Goal: Entertainment & Leisure: Consume media (video, audio)

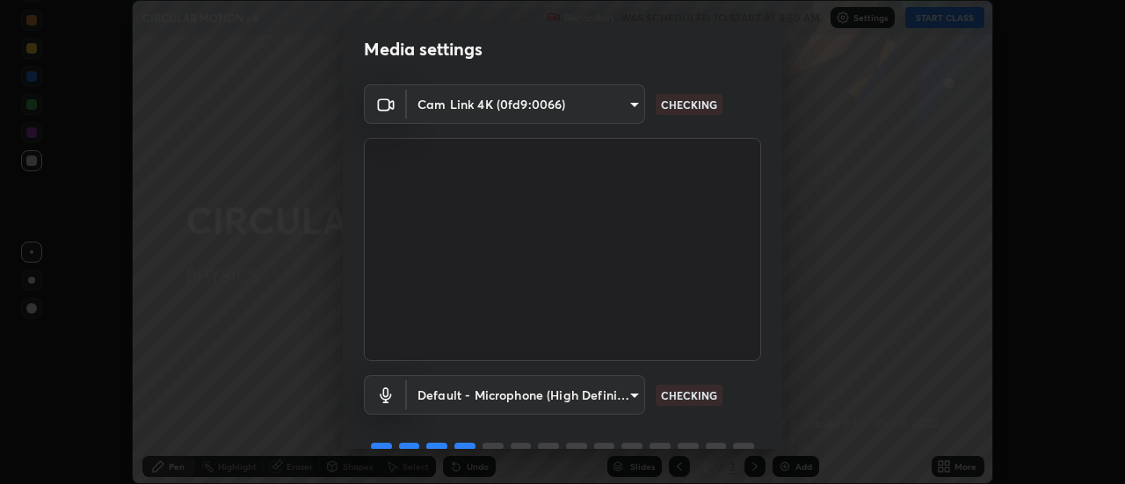
scroll to position [92, 0]
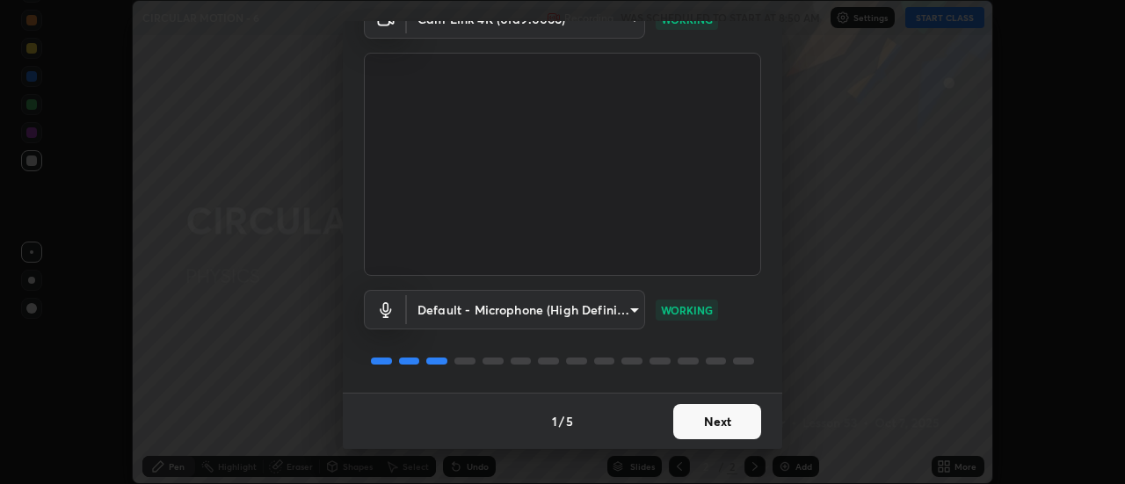
click at [712, 415] on button "Next" at bounding box center [717, 421] width 88 height 35
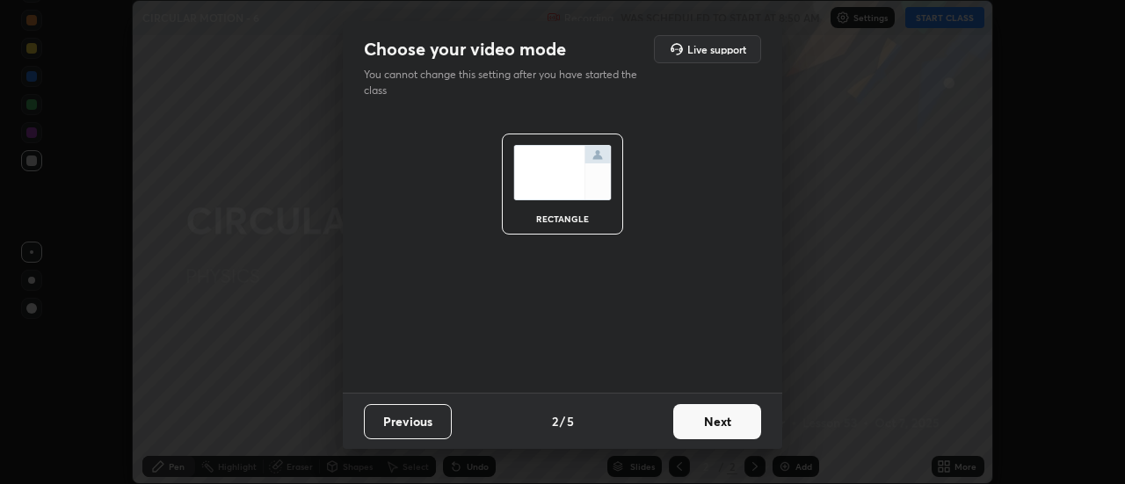
scroll to position [0, 0]
click at [712, 416] on button "Next" at bounding box center [717, 421] width 88 height 35
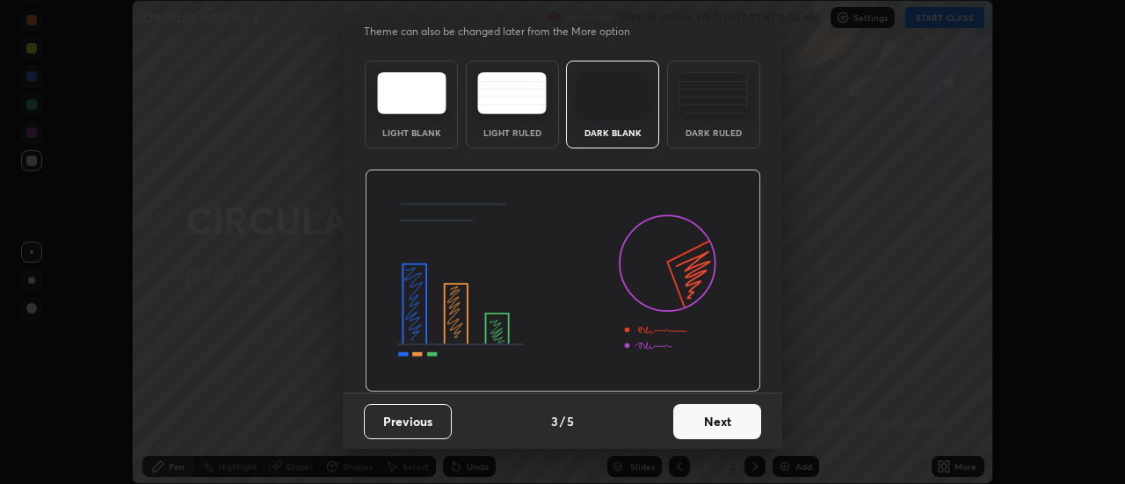
scroll to position [42, 0]
click at [710, 415] on button "Next" at bounding box center [717, 422] width 88 height 35
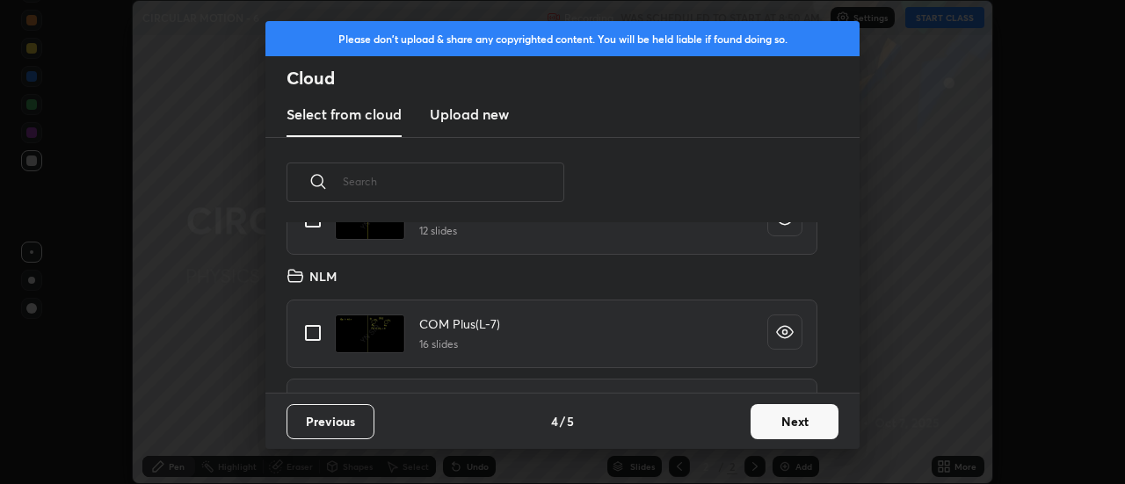
scroll to position [929, 0]
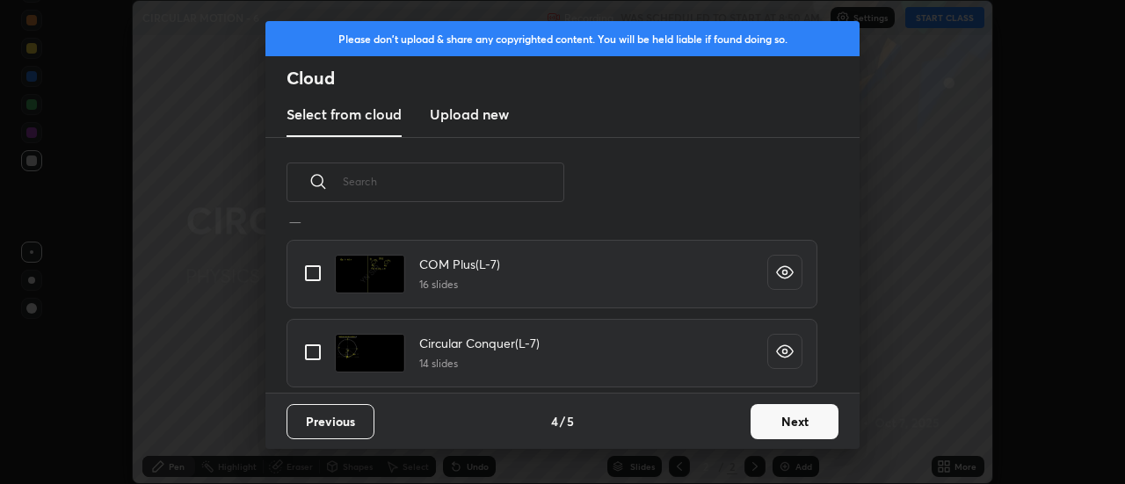
click at [316, 353] on input "grid" at bounding box center [313, 352] width 37 height 37
checkbox input "true"
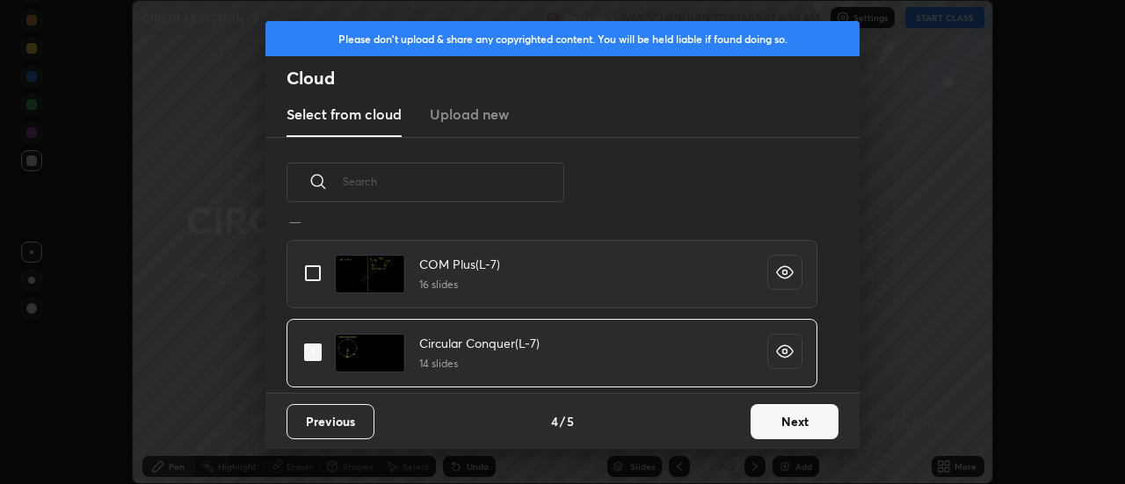
click at [797, 420] on button "Next" at bounding box center [795, 421] width 88 height 35
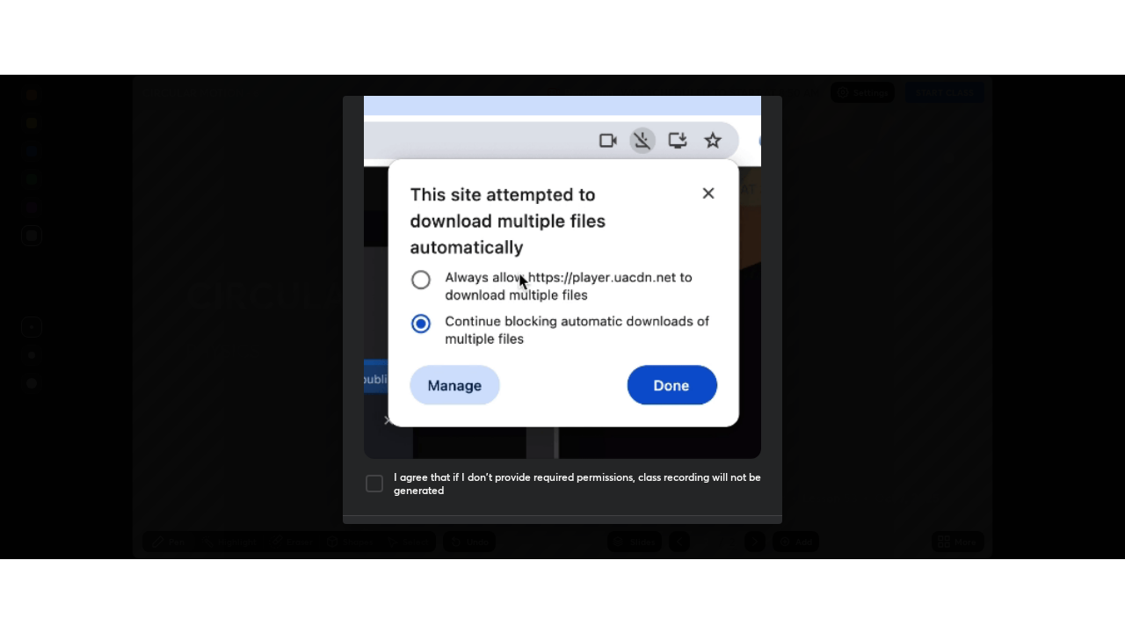
scroll to position [451, 0]
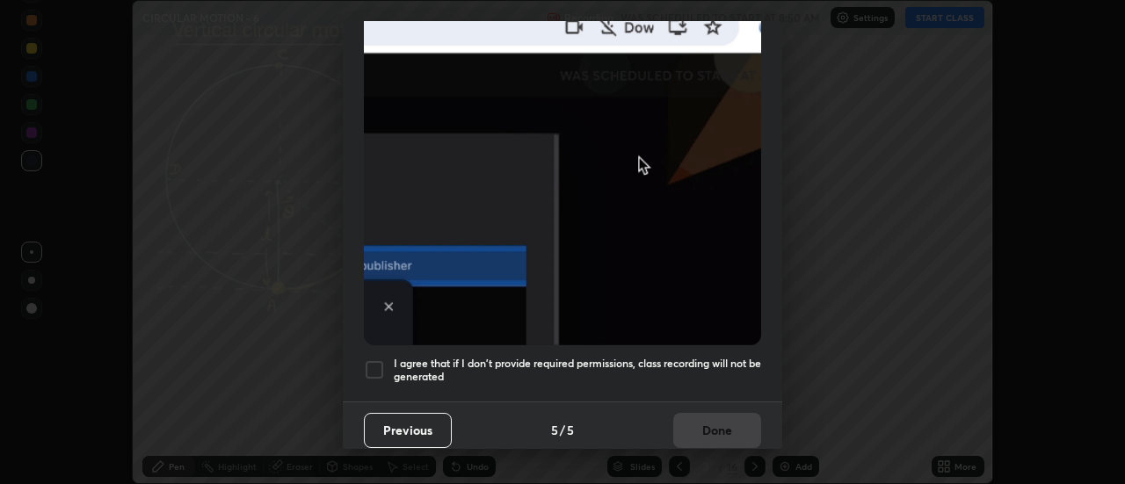
click at [376, 361] on div at bounding box center [374, 370] width 21 height 21
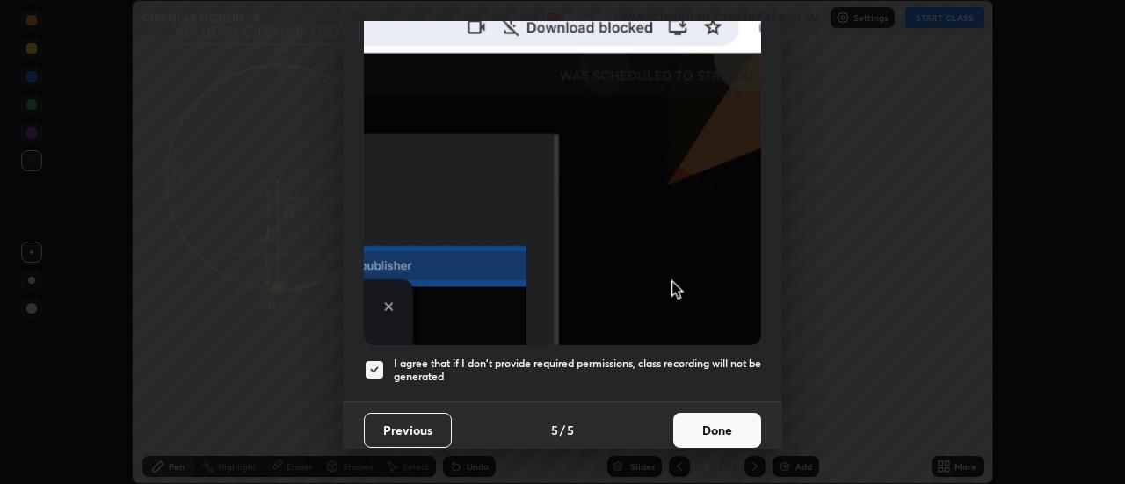
click at [718, 417] on button "Done" at bounding box center [717, 430] width 88 height 35
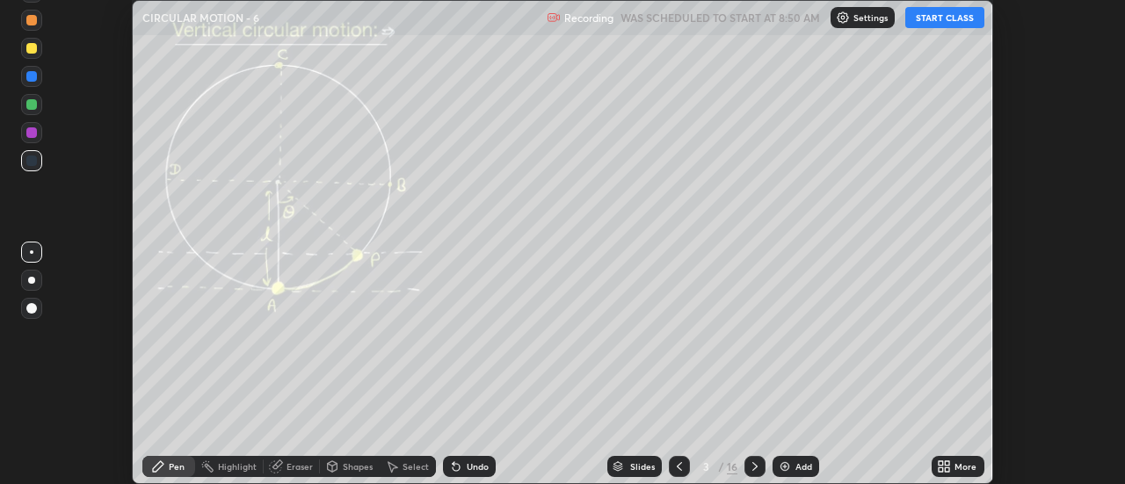
click at [680, 466] on icon at bounding box center [680, 467] width 14 height 14
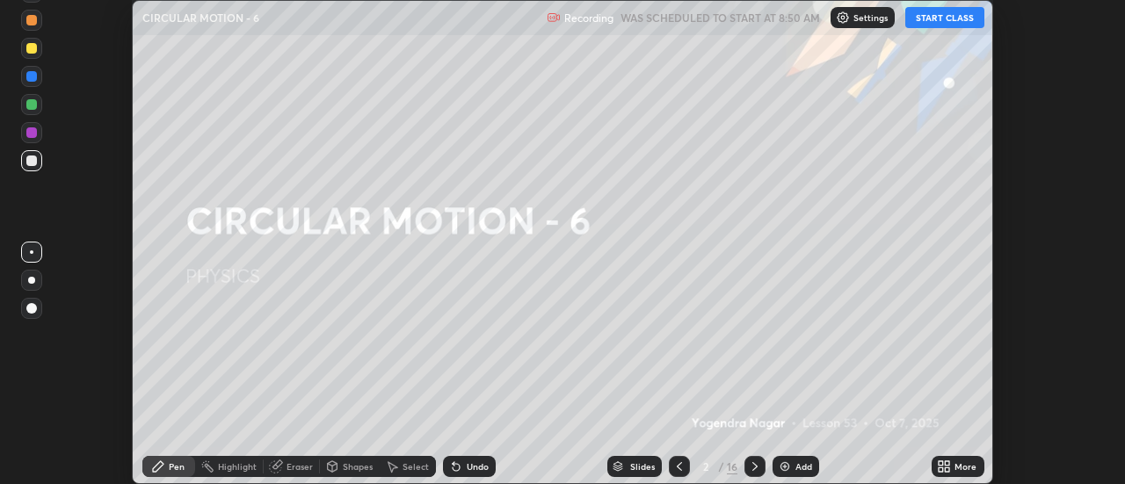
click at [941, 18] on button "START CLASS" at bounding box center [945, 17] width 79 height 21
click at [950, 468] on icon at bounding box center [948, 470] width 4 height 4
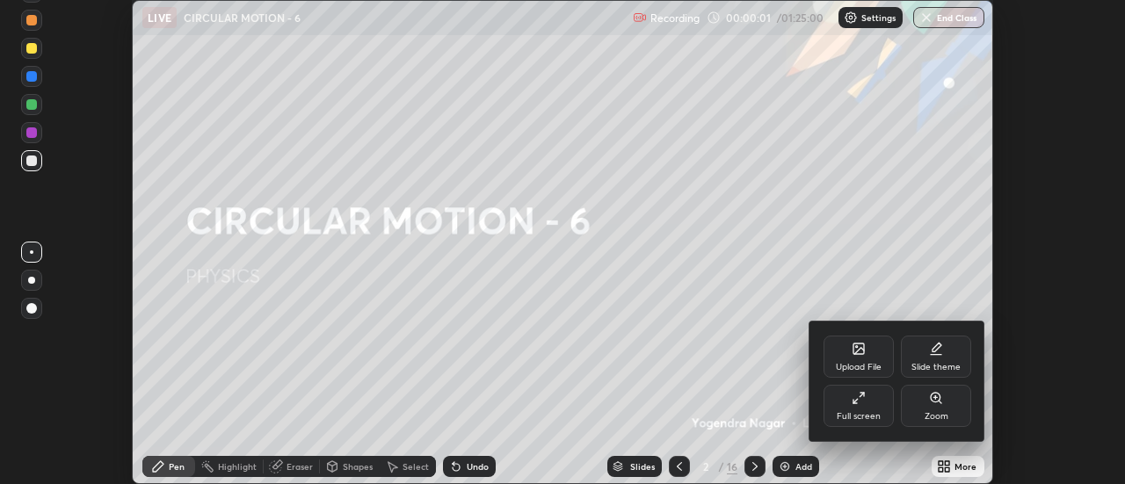
click at [876, 412] on div "Full screen" at bounding box center [859, 416] width 44 height 9
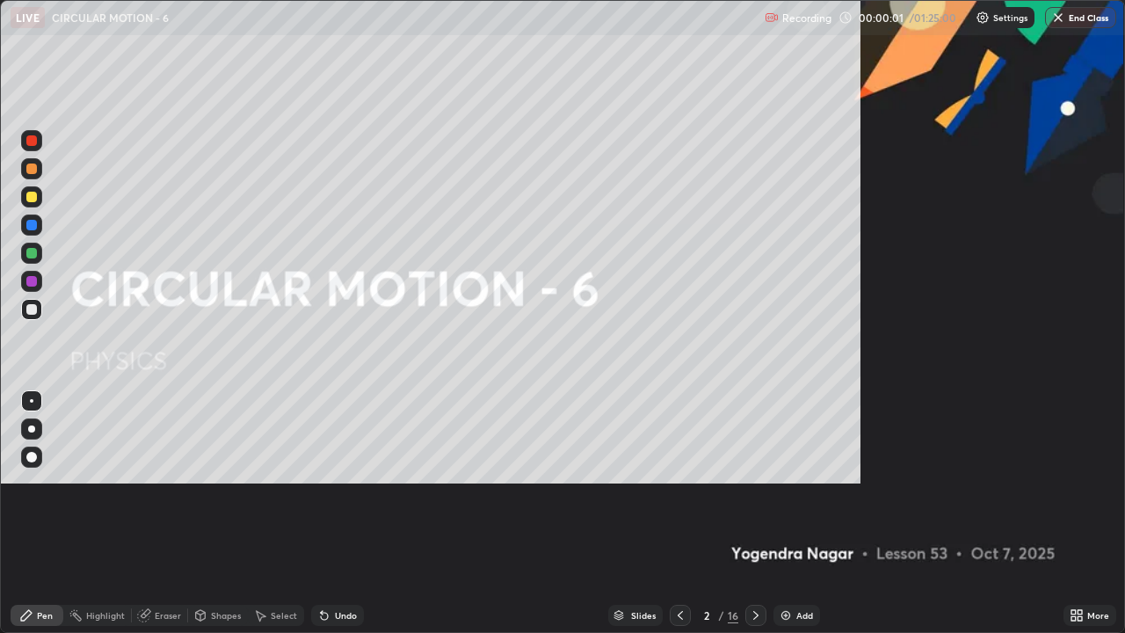
scroll to position [633, 1125]
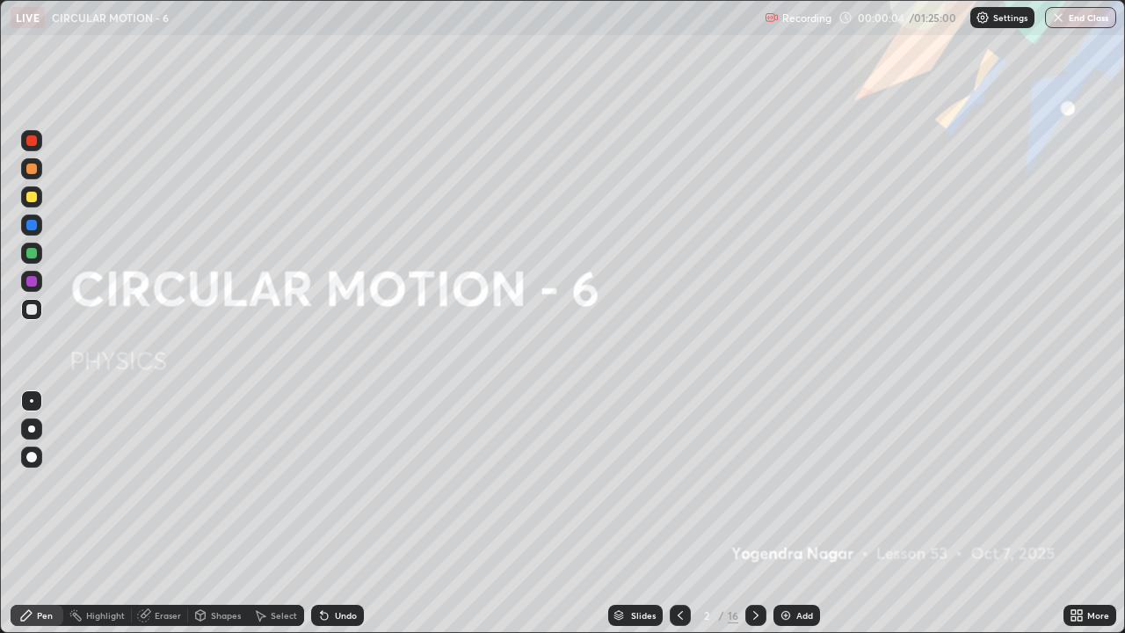
click at [32, 429] on div at bounding box center [31, 429] width 7 height 7
click at [33, 173] on div at bounding box center [31, 169] width 11 height 11
click at [797, 484] on div "Add" at bounding box center [805, 615] width 17 height 9
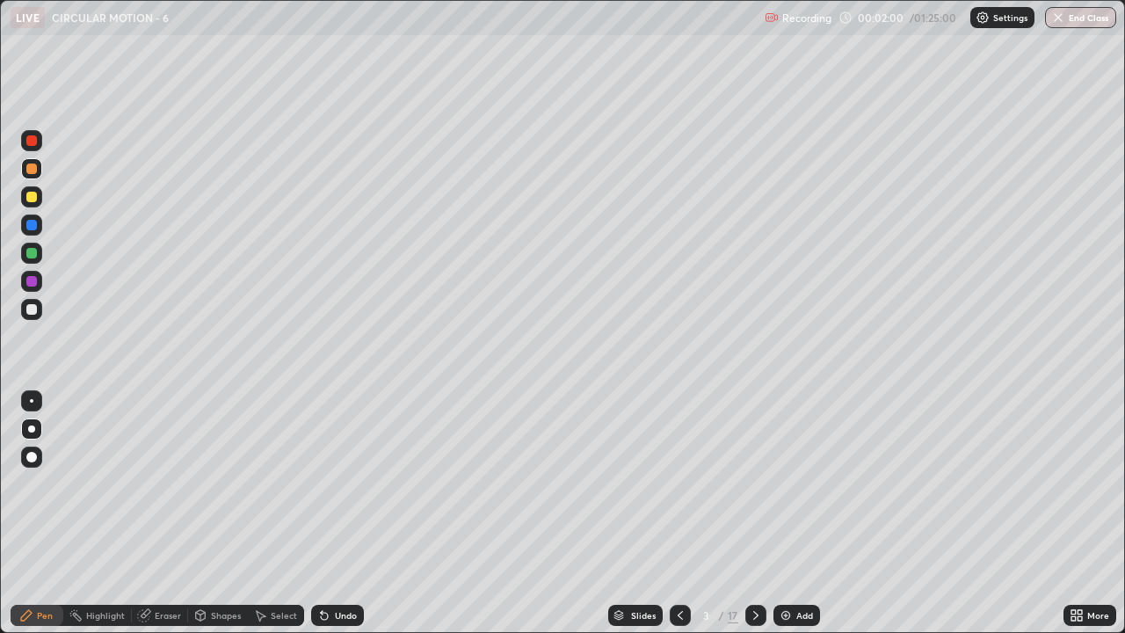
click at [752, 484] on icon at bounding box center [756, 615] width 14 height 14
click at [1078, 484] on icon at bounding box center [1080, 612] width 4 height 4
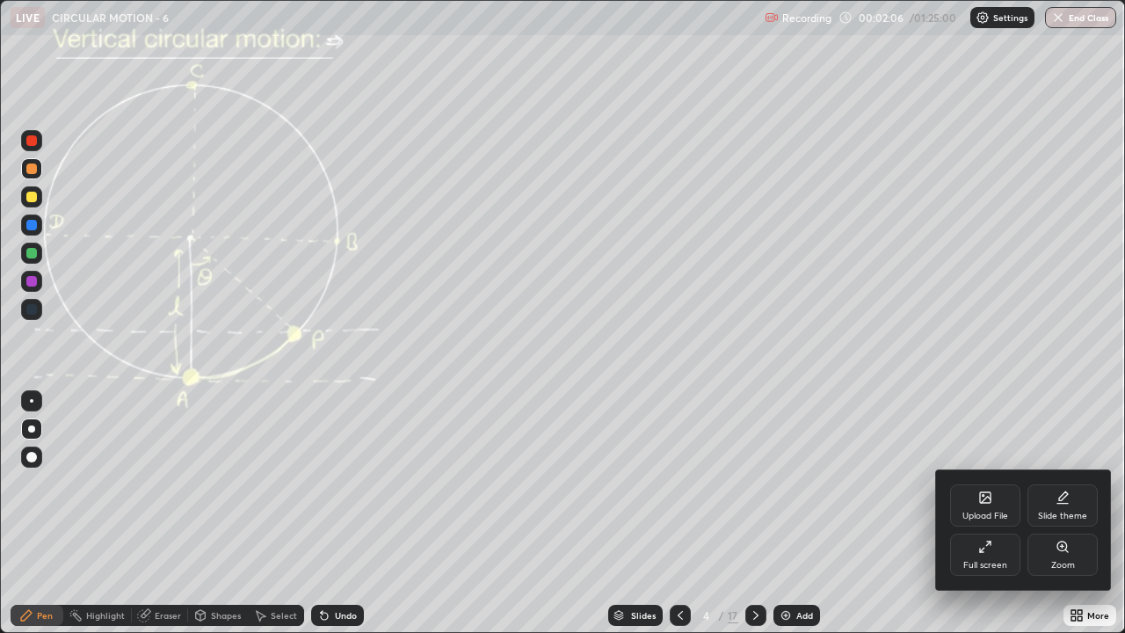
click at [1073, 484] on div "Zoom" at bounding box center [1063, 555] width 70 height 42
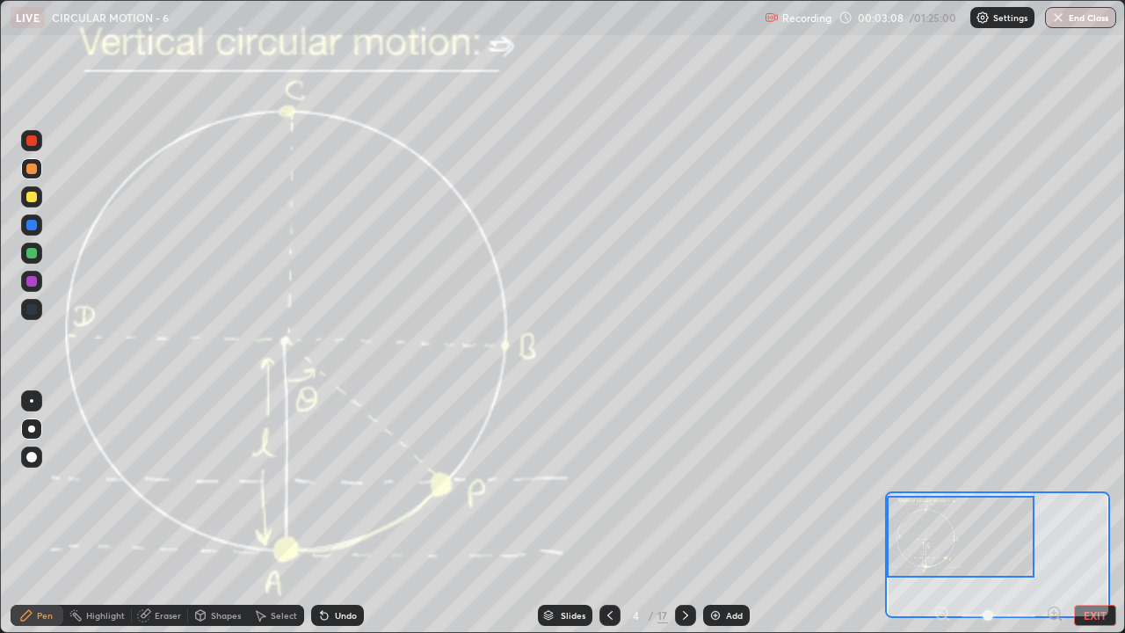
click at [1100, 484] on button "EXIT" at bounding box center [1095, 615] width 42 height 21
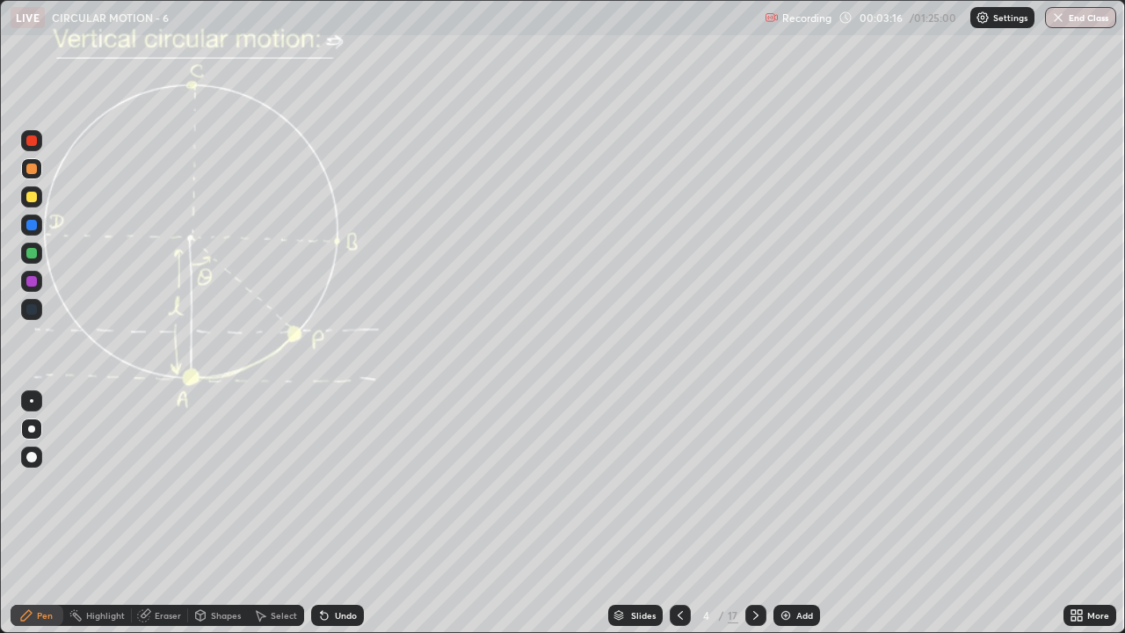
click at [103, 484] on div "Highlight" at bounding box center [105, 615] width 39 height 9
click at [33, 484] on icon at bounding box center [32, 556] width 14 height 14
click at [45, 484] on div "Pen" at bounding box center [45, 615] width 16 height 9
click at [32, 254] on div at bounding box center [31, 253] width 11 height 11
click at [1073, 484] on icon at bounding box center [1074, 612] width 4 height 4
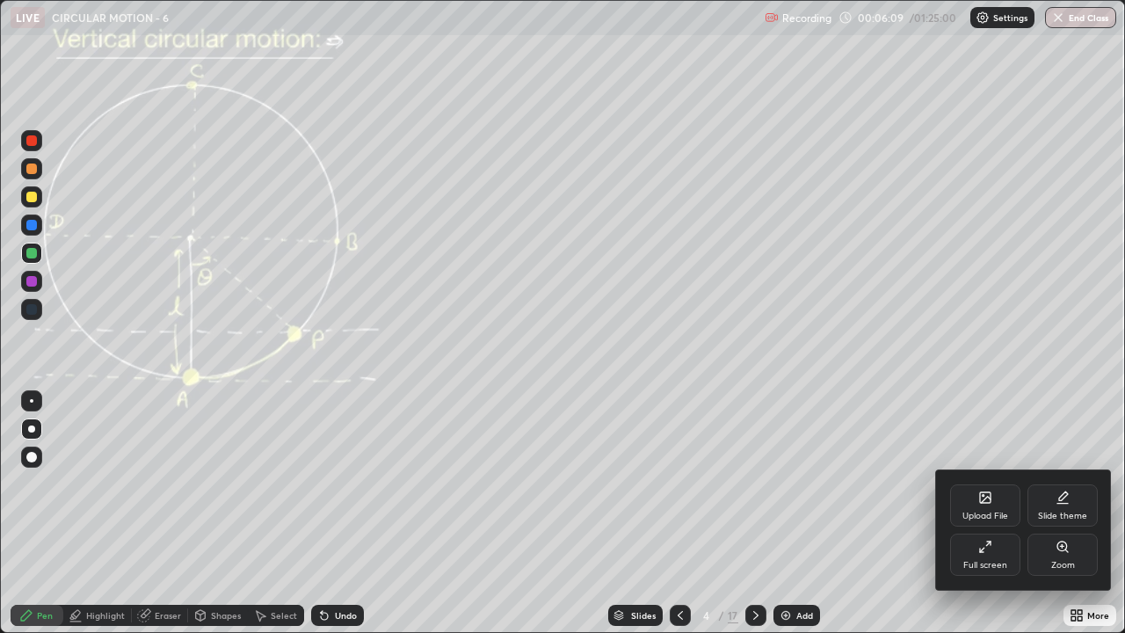
click at [1070, 484] on div "Zoom" at bounding box center [1063, 555] width 70 height 42
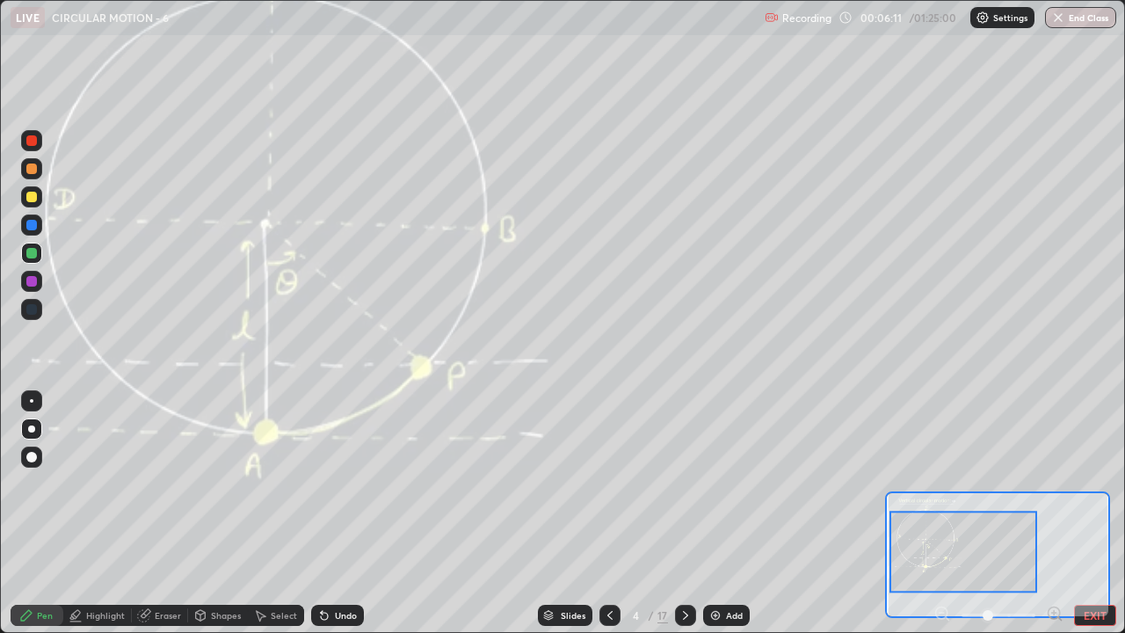
click at [1054, 484] on icon at bounding box center [1054, 613] width 4 height 0
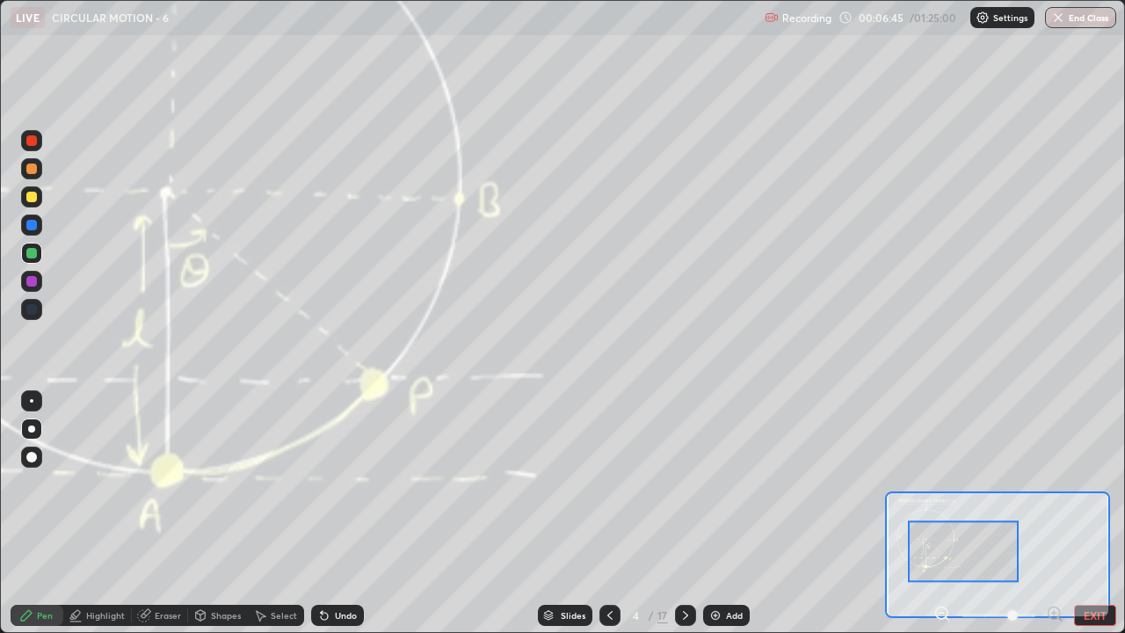
click at [1099, 484] on button "EXIT" at bounding box center [1095, 615] width 42 height 21
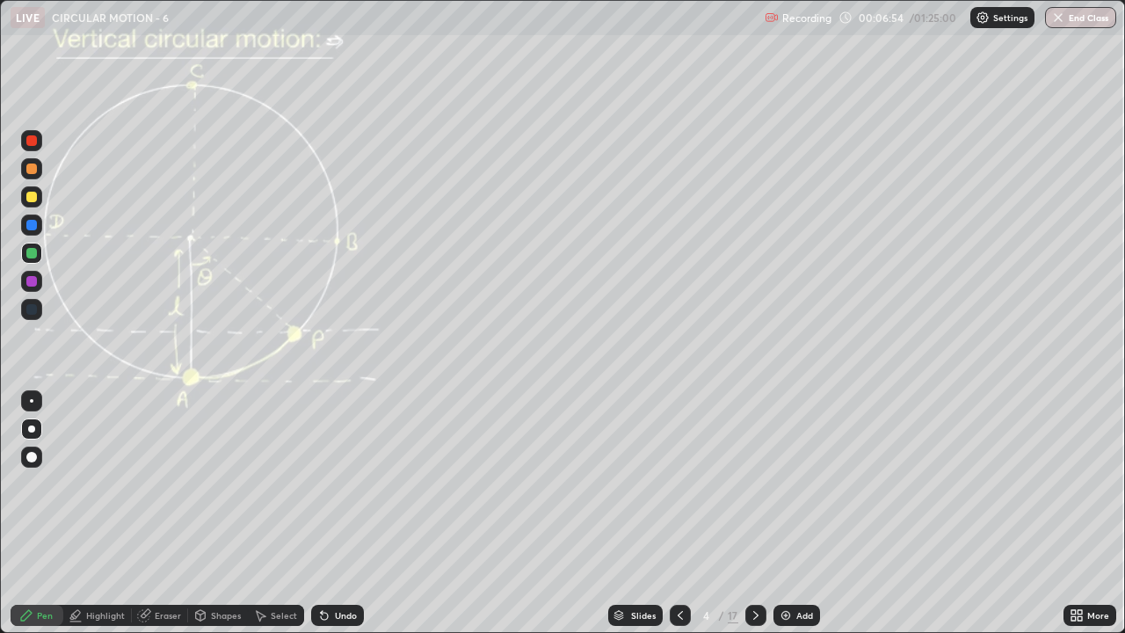
click at [359, 484] on div "Undo" at bounding box center [337, 615] width 53 height 21
click at [354, 484] on div "Undo" at bounding box center [337, 615] width 53 height 21
click at [163, 484] on div "Eraser" at bounding box center [168, 615] width 26 height 9
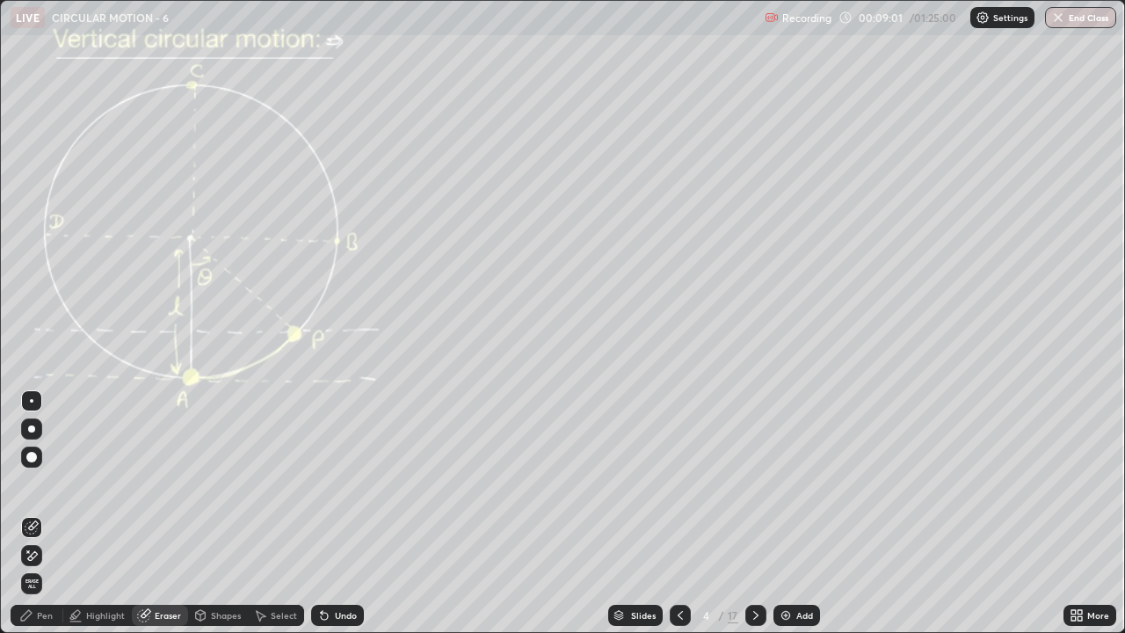
click at [47, 484] on div "Pen" at bounding box center [45, 615] width 16 height 9
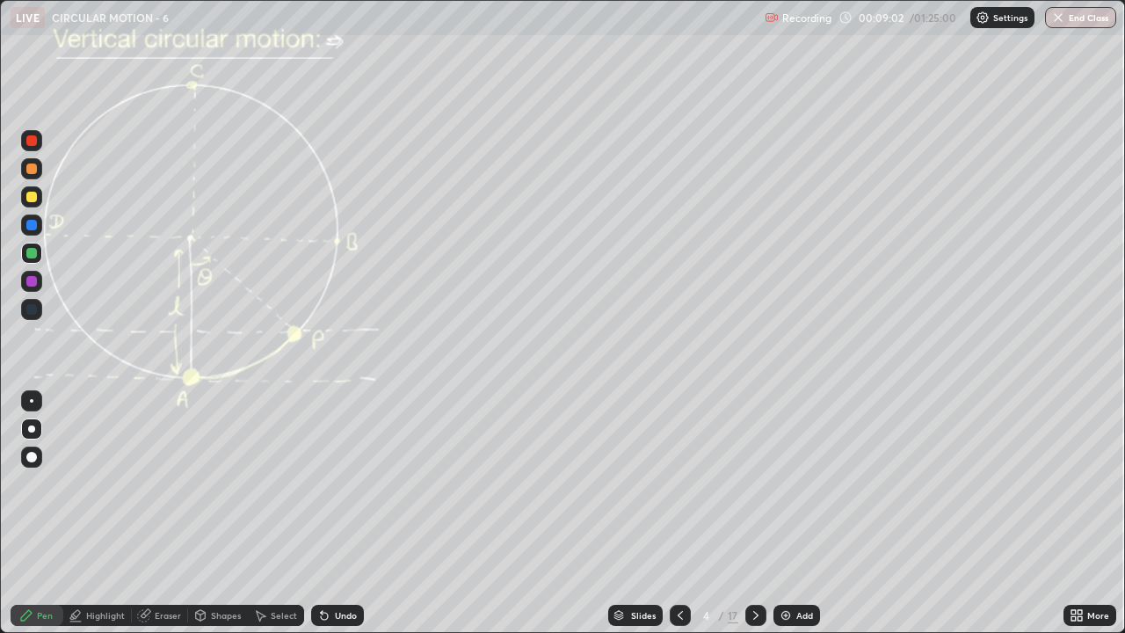
click at [33, 201] on div at bounding box center [31, 197] width 11 height 11
click at [756, 484] on icon at bounding box center [756, 615] width 14 height 14
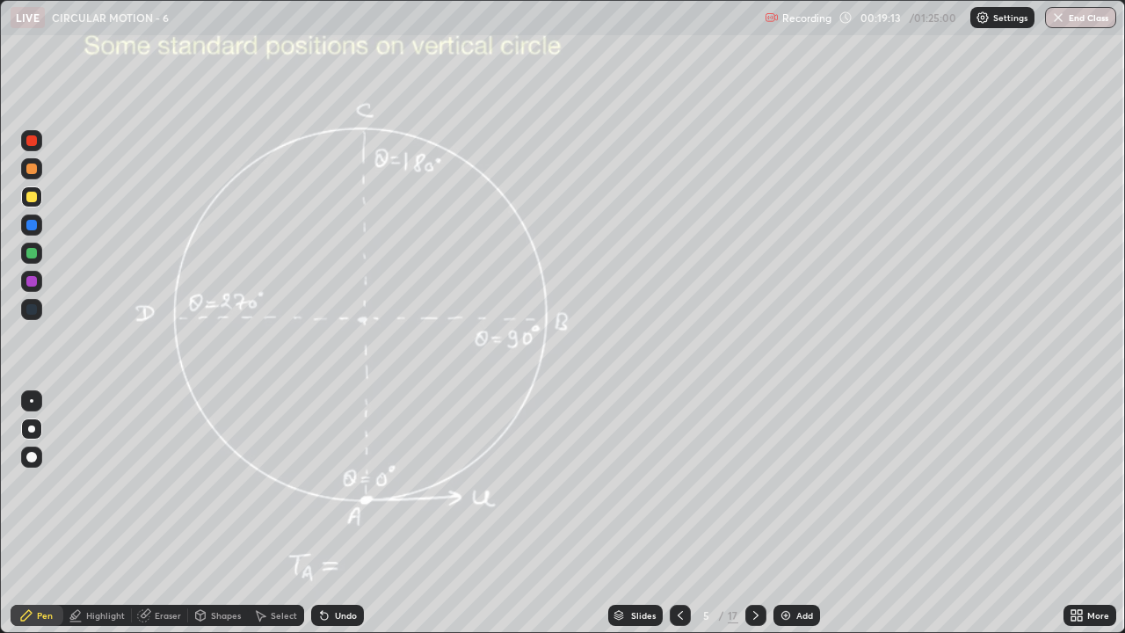
click at [335, 484] on div "Undo" at bounding box center [346, 615] width 22 height 9
click at [173, 484] on div "Eraser" at bounding box center [168, 615] width 26 height 9
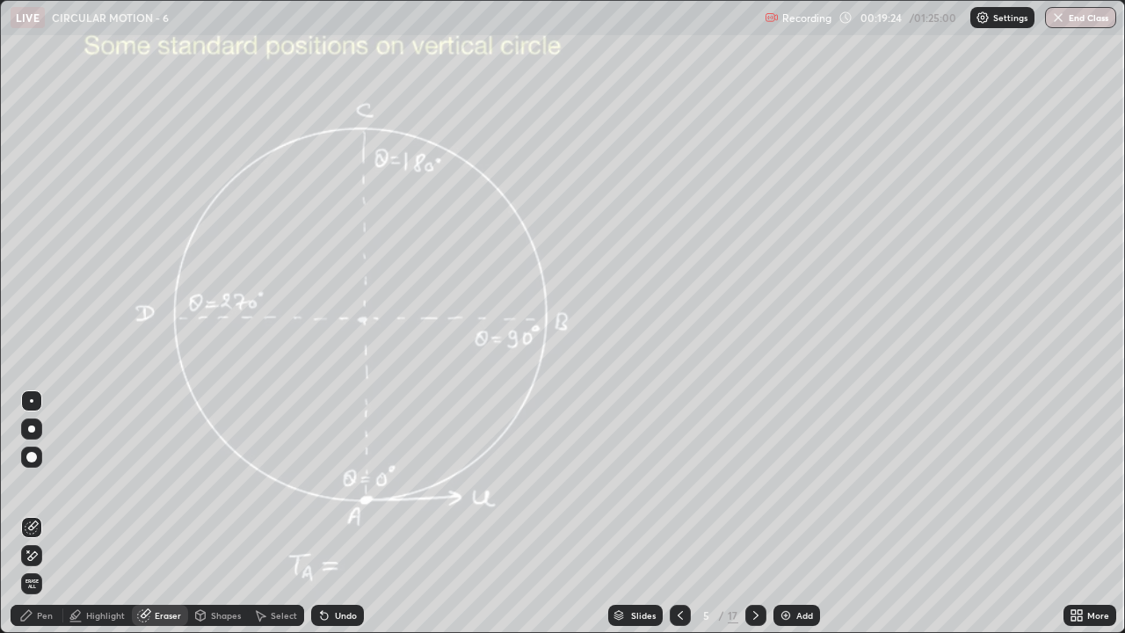
click at [41, 484] on div at bounding box center [31, 555] width 21 height 21
click at [53, 484] on div "Pen" at bounding box center [37, 615] width 53 height 21
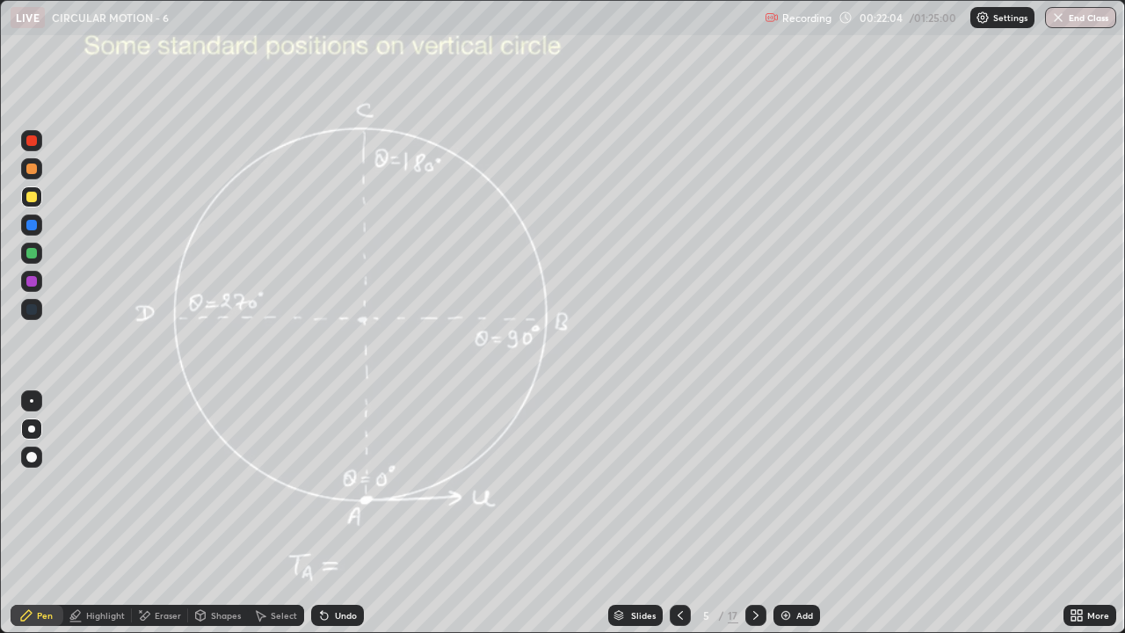
click at [34, 256] on div at bounding box center [31, 253] width 11 height 11
click at [352, 484] on div "Undo" at bounding box center [346, 615] width 22 height 9
click at [349, 484] on div "Undo" at bounding box center [346, 615] width 22 height 9
click at [347, 484] on div "Undo" at bounding box center [346, 615] width 22 height 9
click at [346, 484] on div "Undo" at bounding box center [337, 615] width 53 height 21
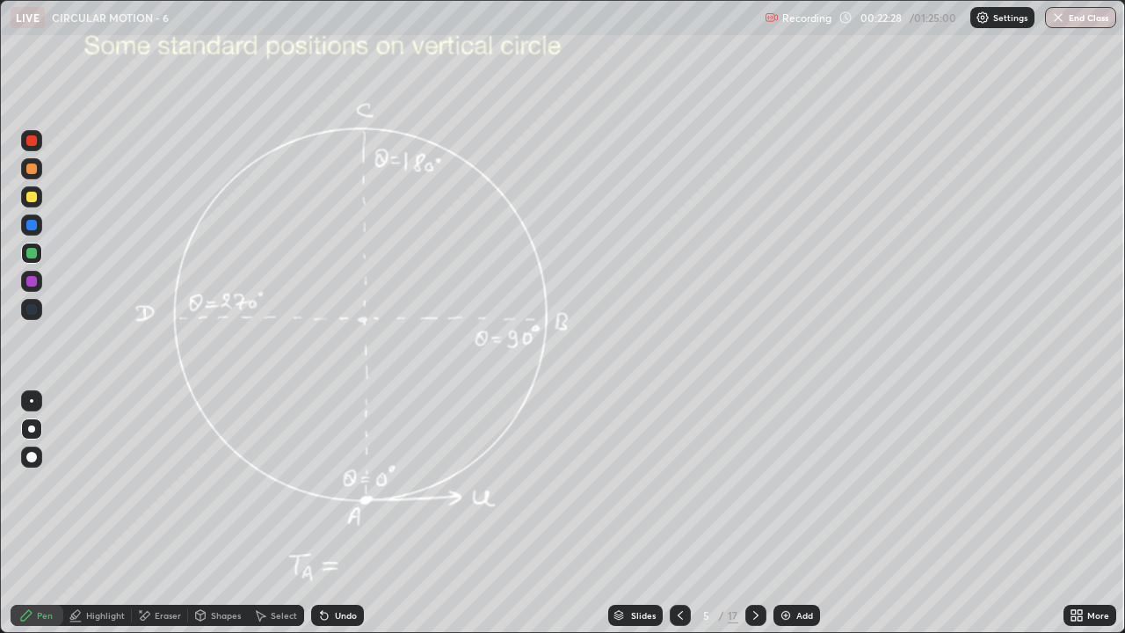
click at [349, 484] on div "Undo" at bounding box center [346, 615] width 22 height 9
click at [347, 484] on div "Undo" at bounding box center [346, 615] width 22 height 9
click at [348, 484] on div "Undo" at bounding box center [346, 615] width 22 height 9
click at [347, 484] on div "Undo" at bounding box center [346, 615] width 22 height 9
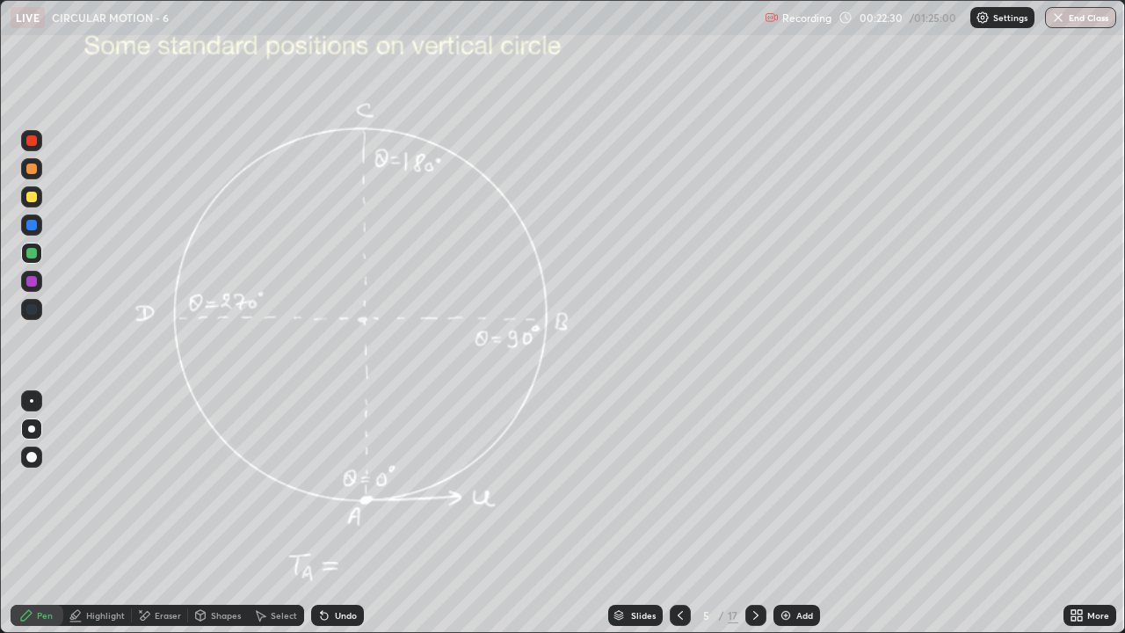
click at [347, 484] on div "Undo" at bounding box center [346, 615] width 22 height 9
click at [346, 484] on div "Undo" at bounding box center [346, 615] width 22 height 9
click at [758, 484] on icon at bounding box center [756, 615] width 14 height 14
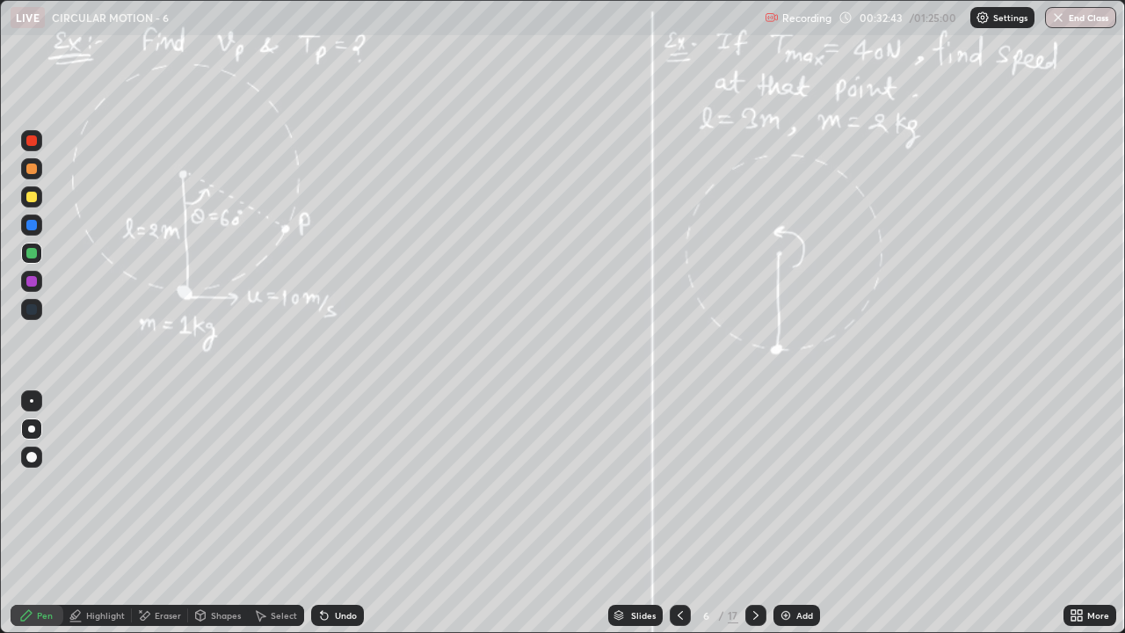
click at [680, 484] on icon at bounding box center [680, 615] width 14 height 14
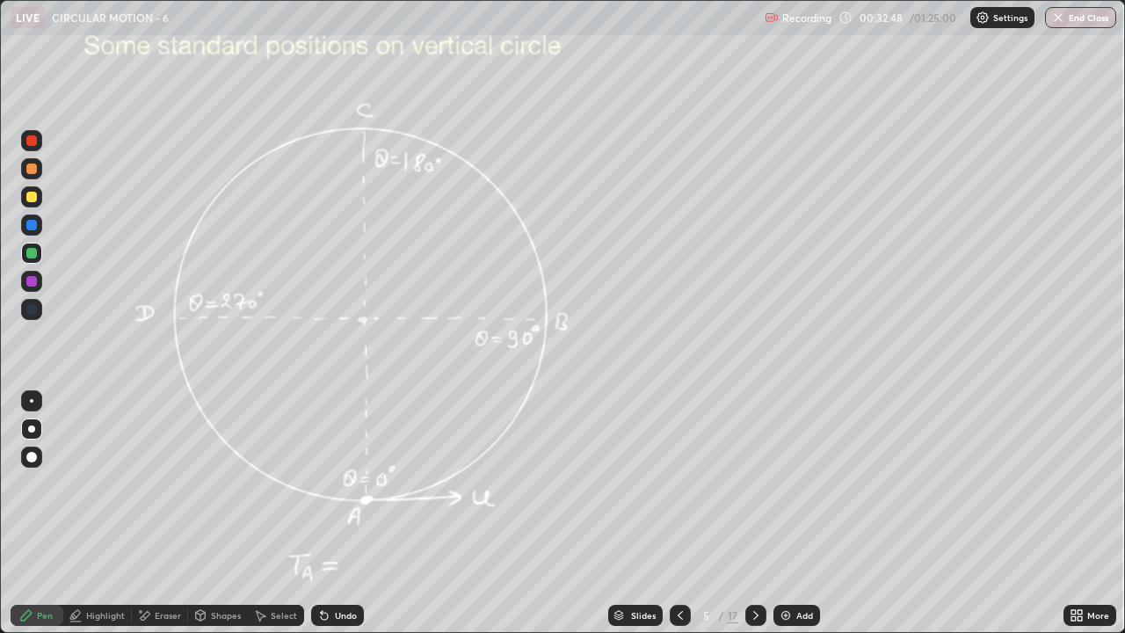
click at [761, 484] on div at bounding box center [756, 615] width 21 height 21
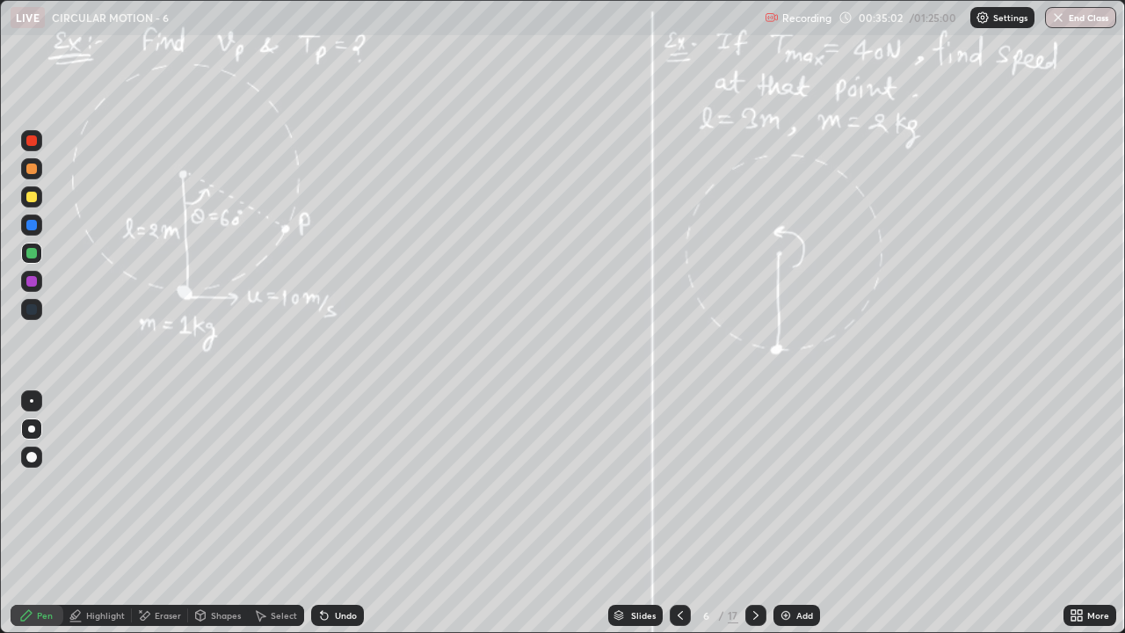
click at [756, 484] on icon at bounding box center [756, 615] width 14 height 14
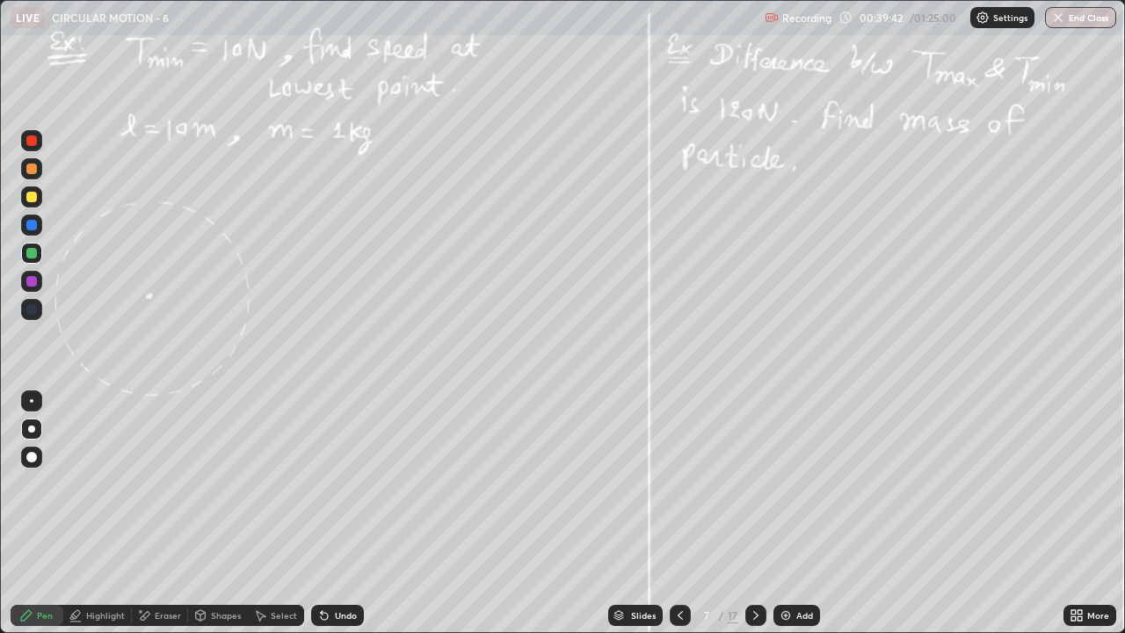
click at [679, 484] on icon at bounding box center [680, 615] width 14 height 14
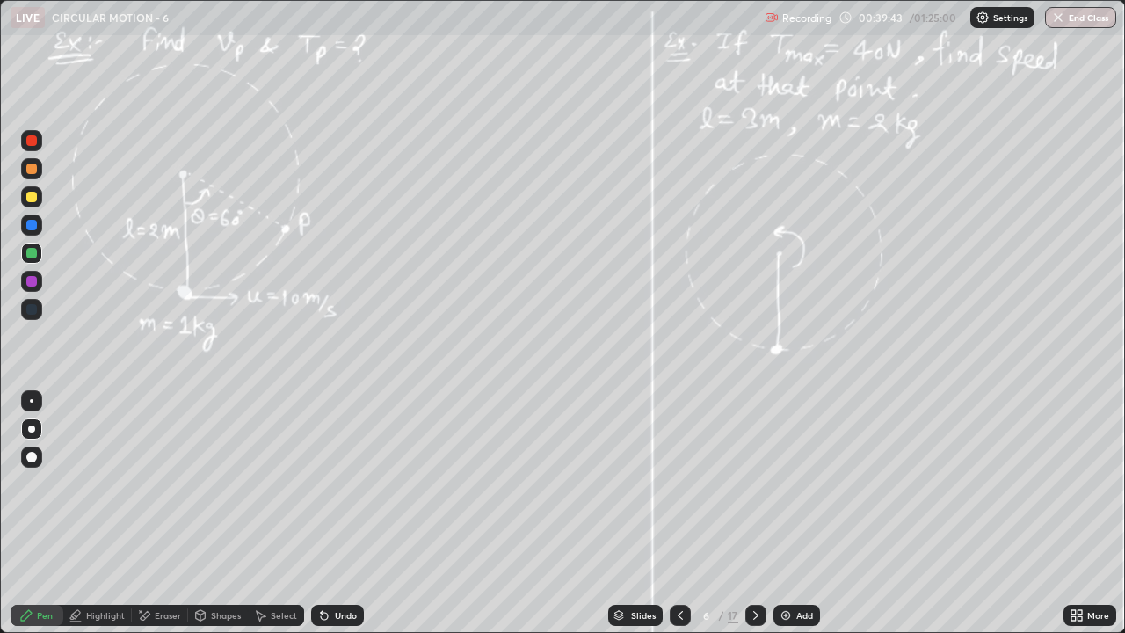
click at [680, 484] on icon at bounding box center [680, 615] width 14 height 14
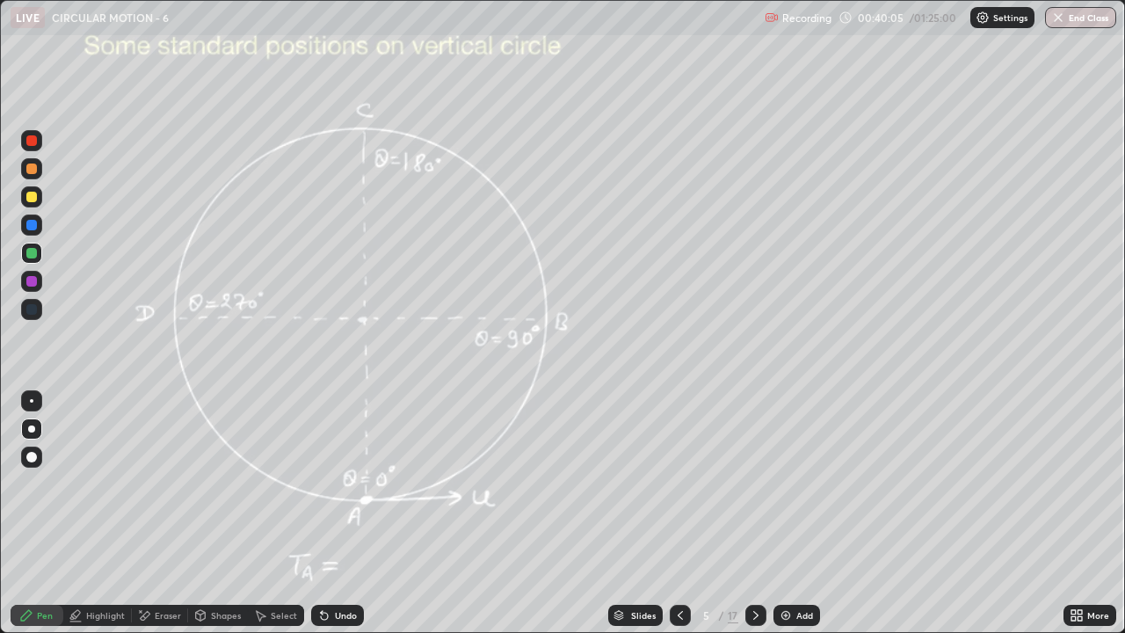
click at [754, 484] on icon at bounding box center [756, 615] width 14 height 14
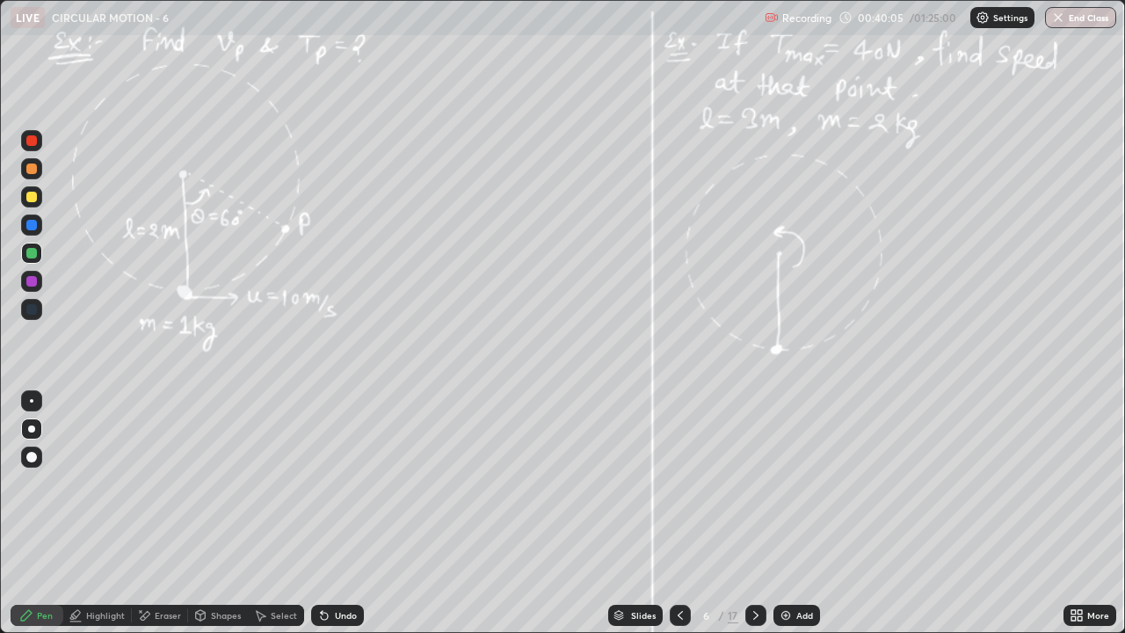
click at [754, 484] on icon at bounding box center [756, 615] width 14 height 14
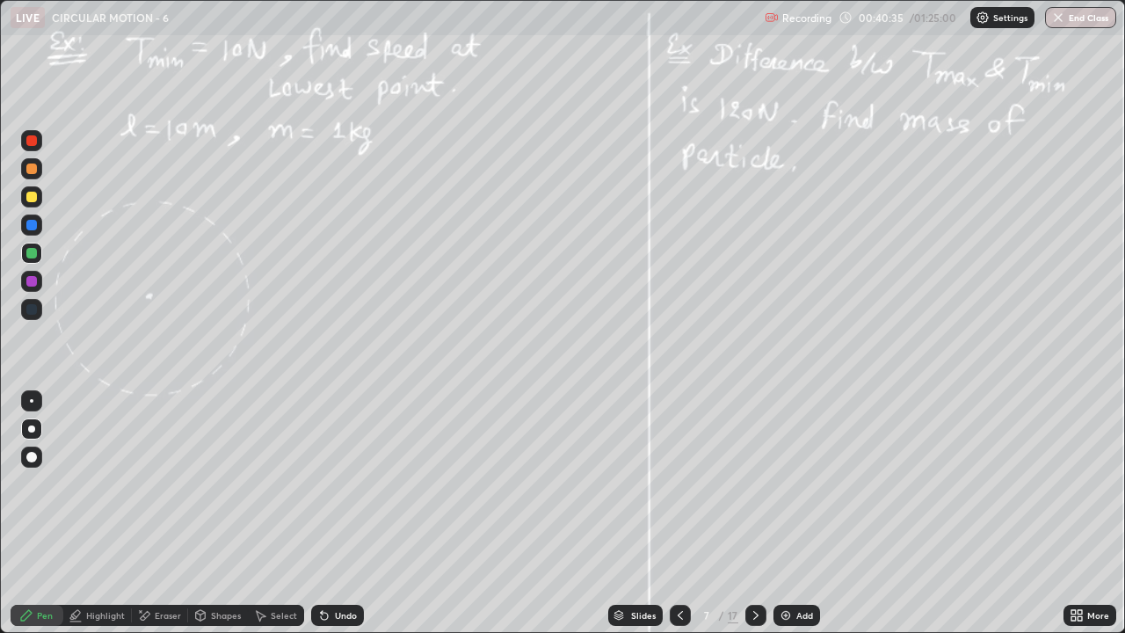
click at [357, 484] on div "Undo" at bounding box center [337, 615] width 53 height 21
click at [754, 484] on icon at bounding box center [756, 615] width 14 height 14
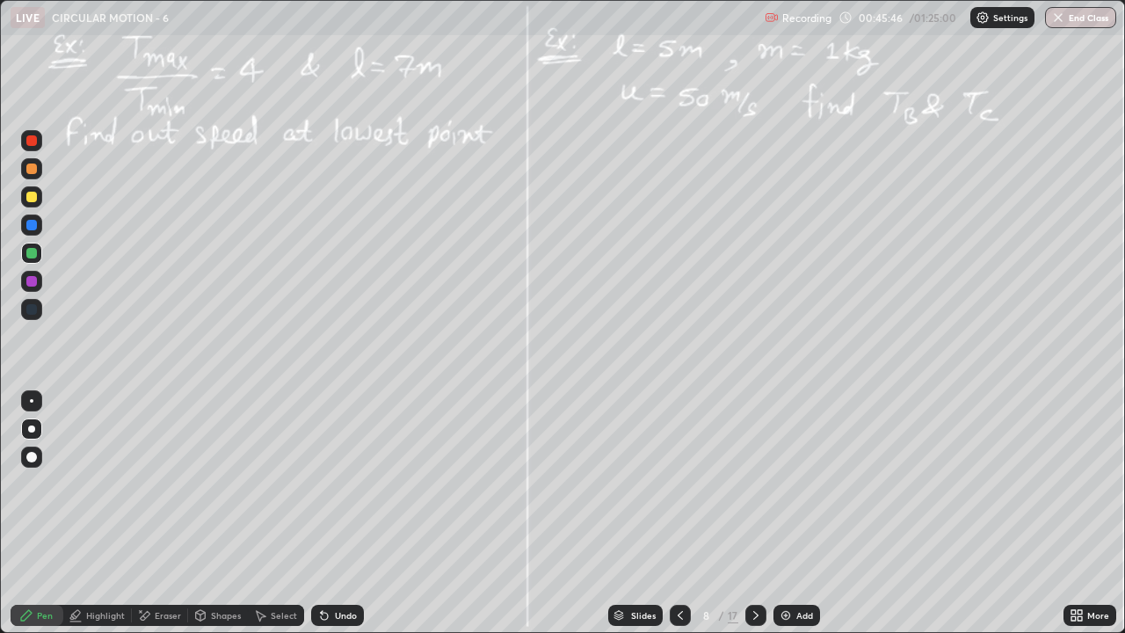
click at [119, 484] on div "Highlight" at bounding box center [105, 615] width 39 height 9
click at [47, 484] on div "Pen" at bounding box center [37, 615] width 53 height 21
click at [417, 484] on div "Slides 8 / 17 Add" at bounding box center [714, 615] width 700 height 35
click at [416, 484] on div "Slides 8 / 17 Add" at bounding box center [714, 615] width 700 height 35
click at [353, 484] on div "Undo" at bounding box center [346, 615] width 22 height 9
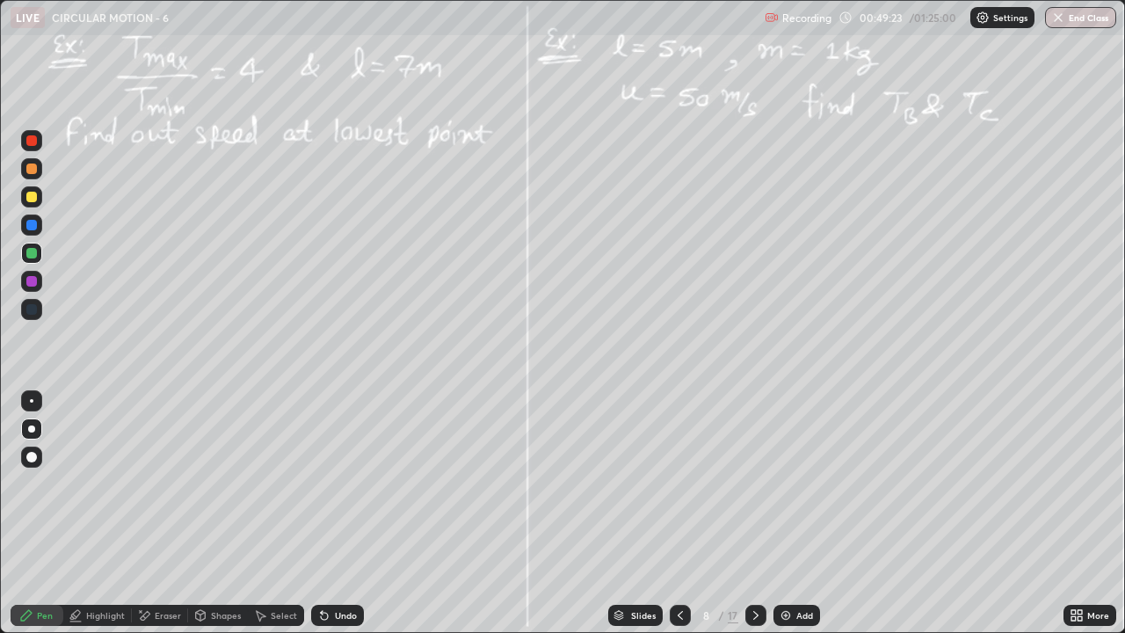
click at [347, 484] on div "Undo" at bounding box center [346, 615] width 22 height 9
click at [346, 484] on div "Undo" at bounding box center [346, 615] width 22 height 9
click at [799, 484] on div "Add" at bounding box center [805, 615] width 17 height 9
click at [30, 311] on div at bounding box center [31, 309] width 11 height 11
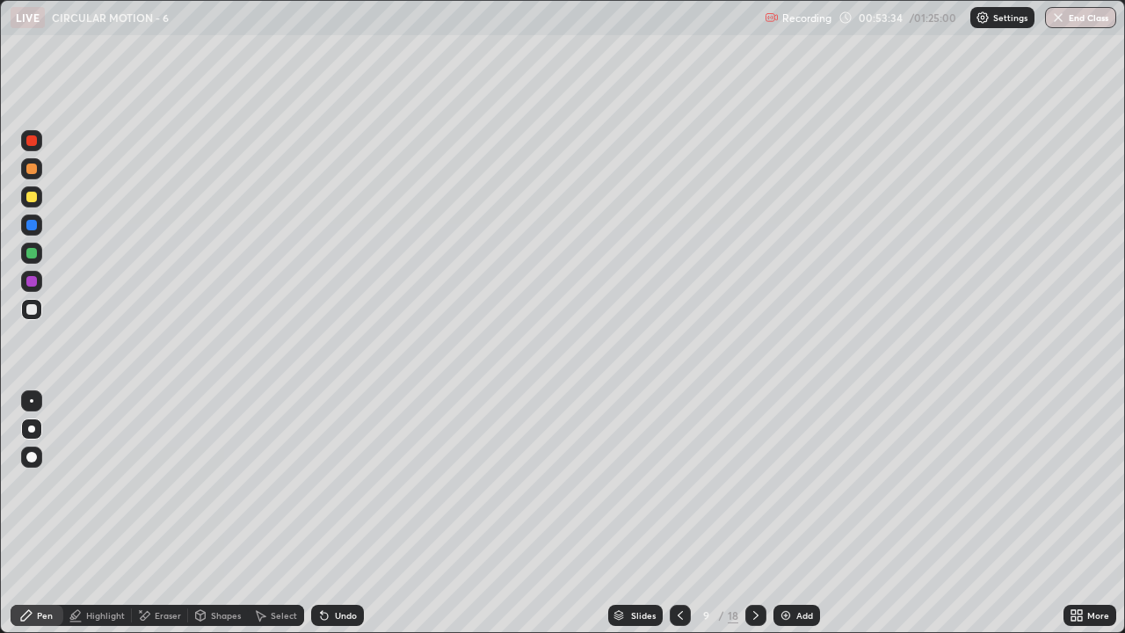
click at [40, 178] on div at bounding box center [31, 169] width 21 height 28
click at [756, 484] on icon at bounding box center [756, 615] width 14 height 14
click at [111, 484] on div "Highlight" at bounding box center [105, 615] width 39 height 9
click at [46, 484] on div "Pen" at bounding box center [37, 615] width 53 height 21
click at [679, 484] on icon at bounding box center [680, 615] width 14 height 14
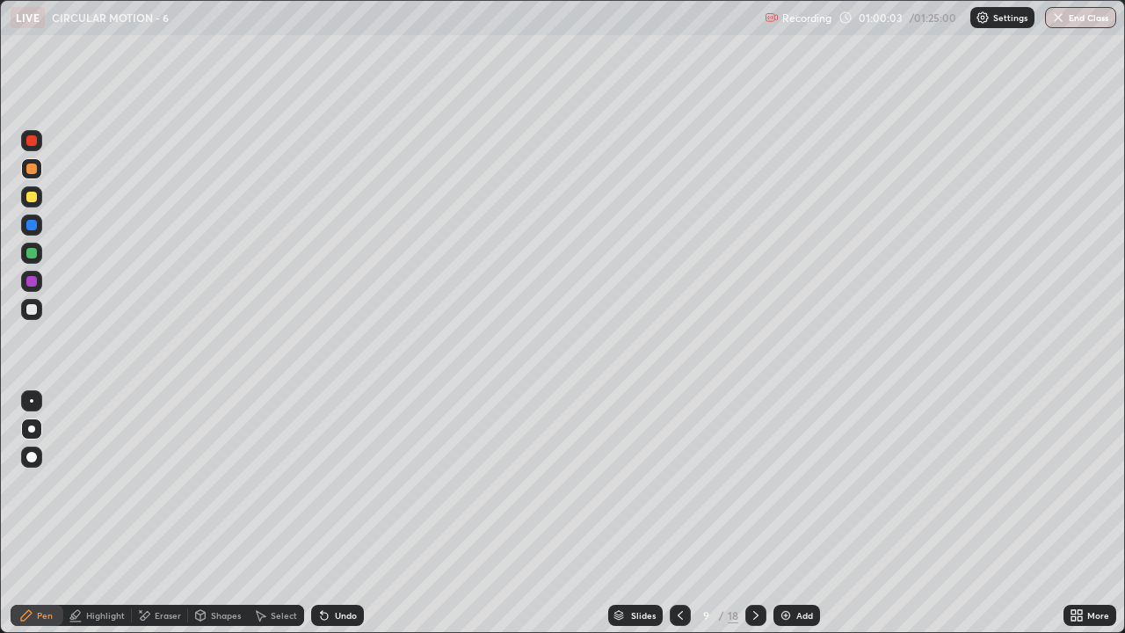
click at [680, 484] on icon at bounding box center [680, 615] width 14 height 14
click at [681, 484] on icon at bounding box center [680, 615] width 14 height 14
click at [679, 484] on icon at bounding box center [680, 615] width 14 height 14
click at [754, 484] on icon at bounding box center [756, 615] width 14 height 14
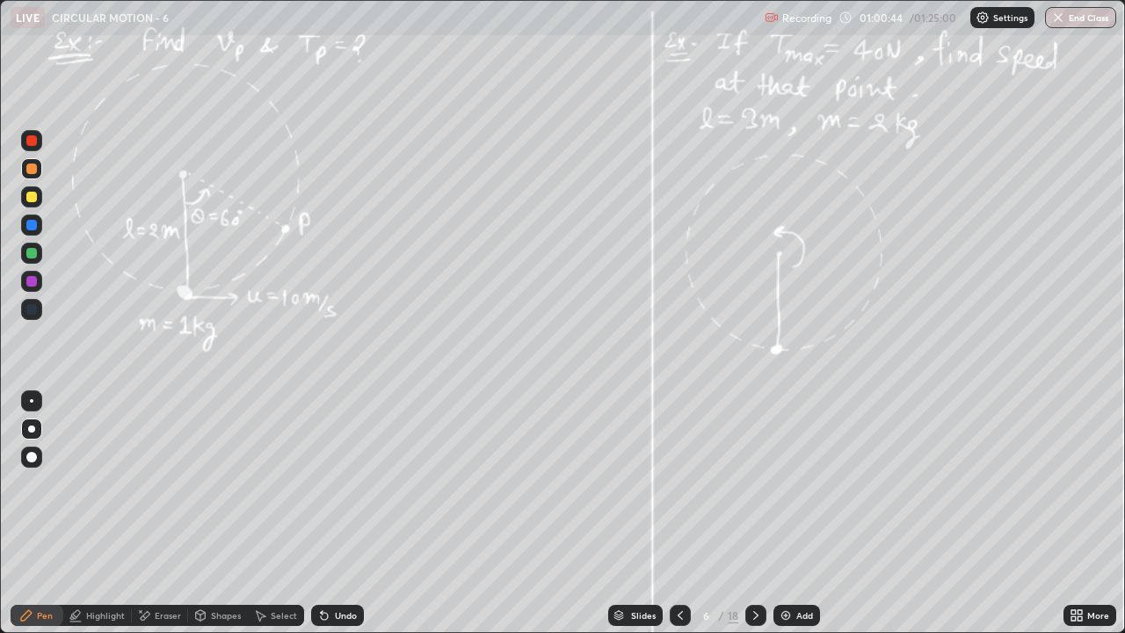
click at [754, 484] on icon at bounding box center [756, 615] width 14 height 14
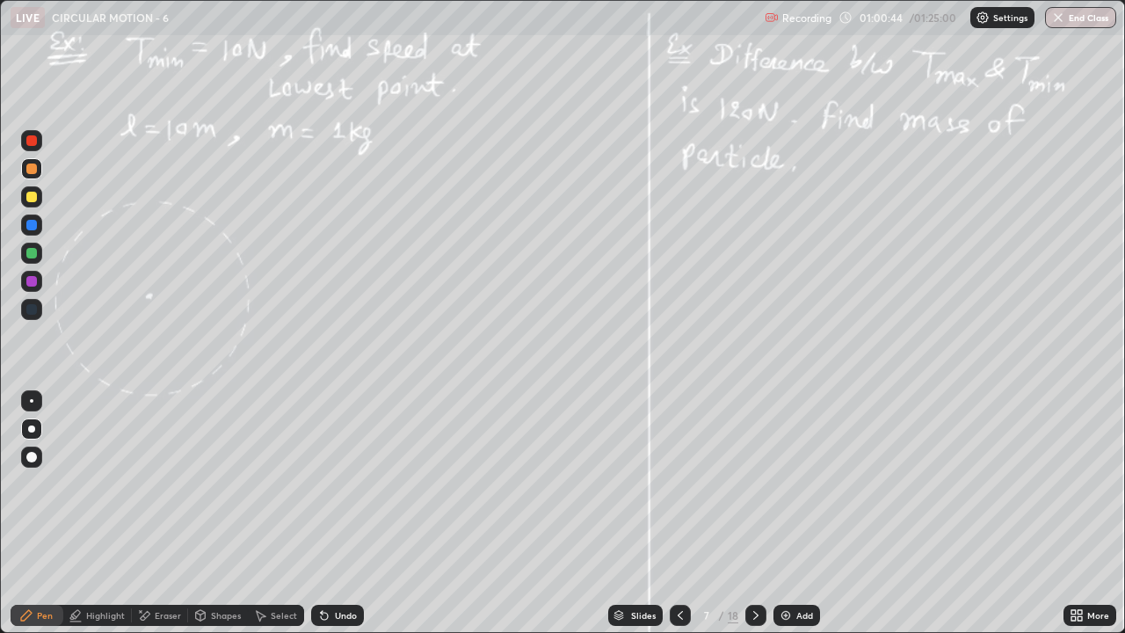
click at [754, 484] on icon at bounding box center [756, 615] width 14 height 14
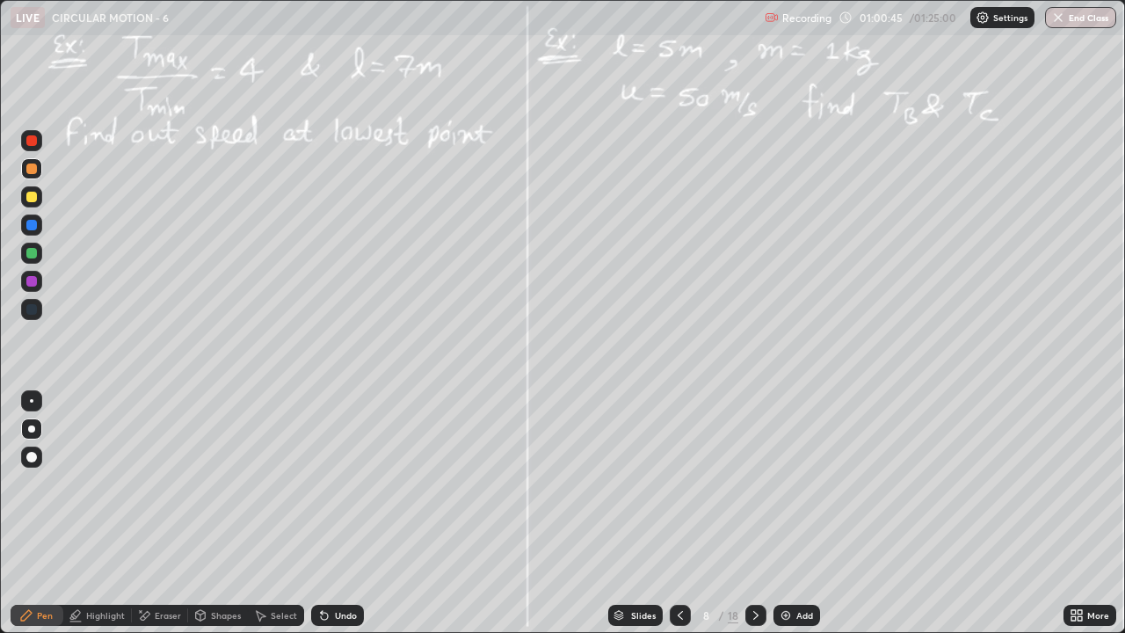
click at [754, 484] on icon at bounding box center [756, 615] width 14 height 14
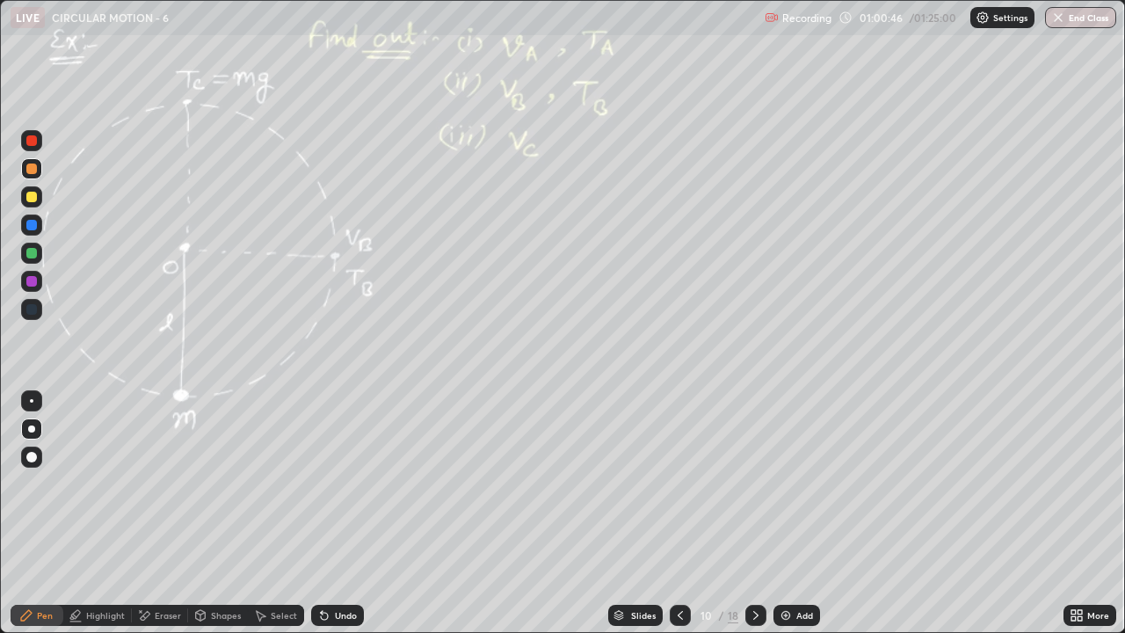
click at [754, 484] on icon at bounding box center [756, 615] width 14 height 14
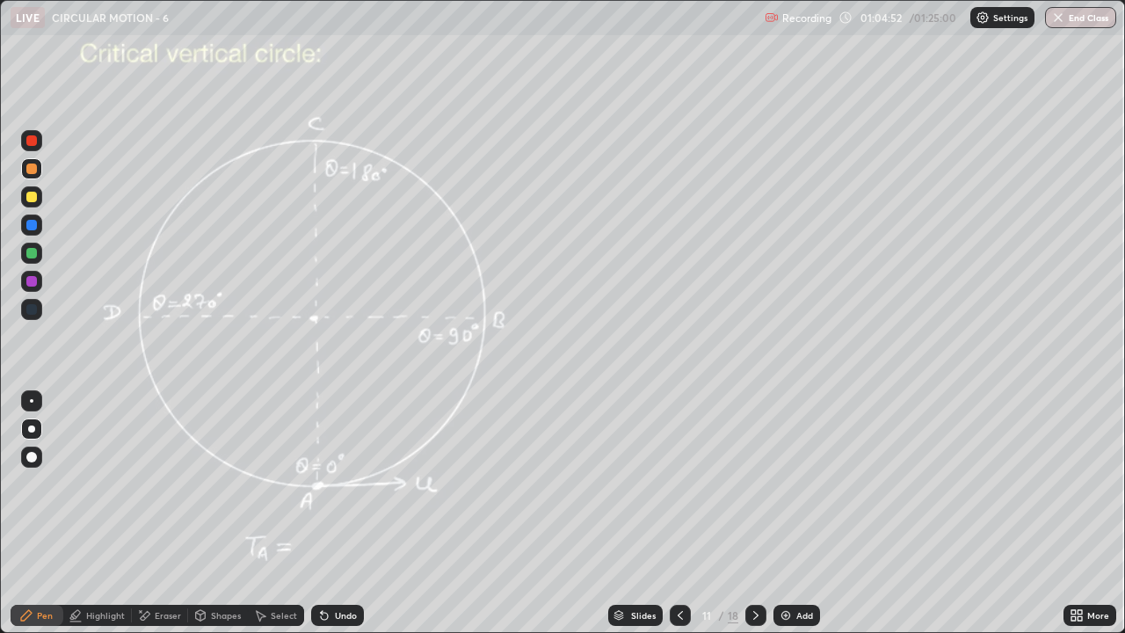
click at [272, 484] on div "Select" at bounding box center [284, 615] width 26 height 9
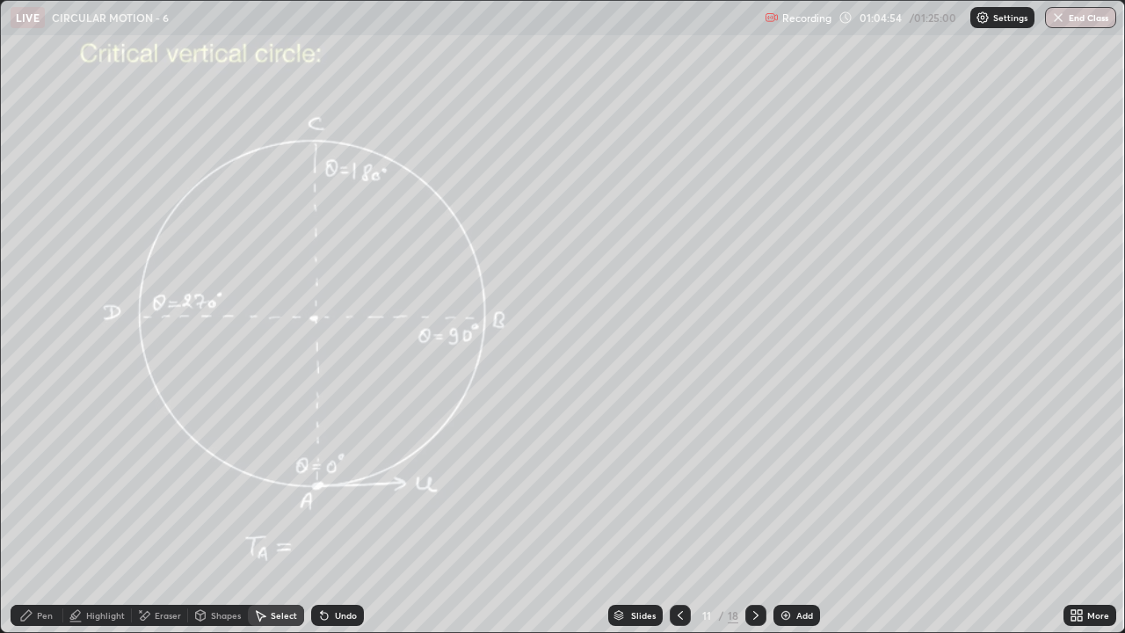
click at [165, 484] on div "Eraser" at bounding box center [168, 615] width 26 height 9
click at [47, 484] on div "Pen" at bounding box center [37, 615] width 53 height 21
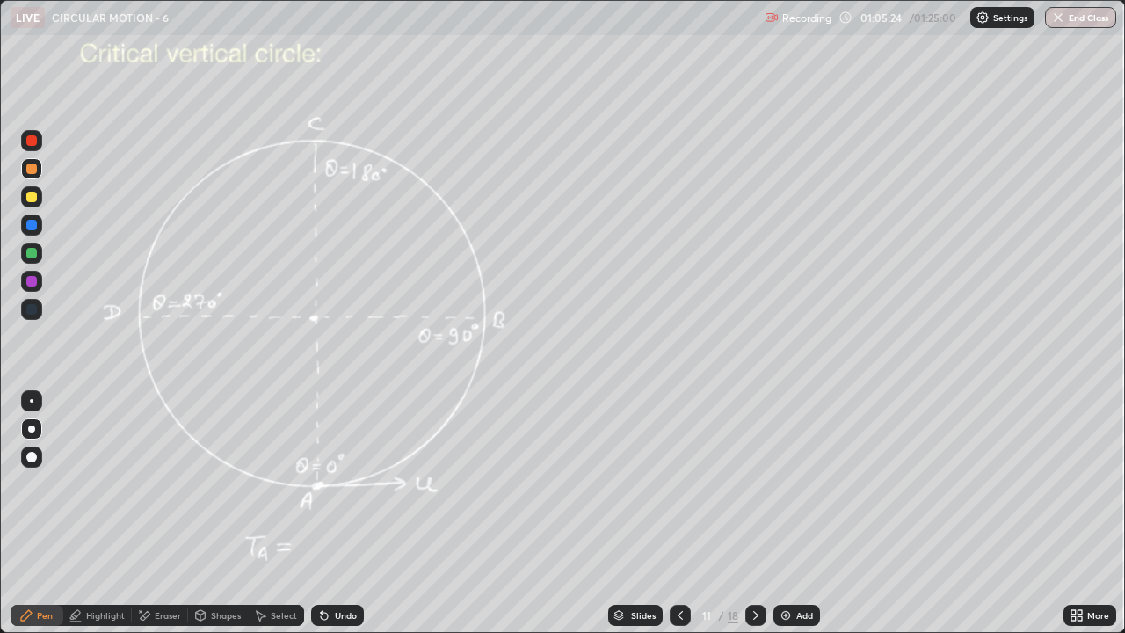
click at [356, 484] on div "Undo" at bounding box center [337, 615] width 53 height 21
click at [347, 484] on div "Undo" at bounding box center [346, 615] width 22 height 9
click at [176, 484] on div "Eraser" at bounding box center [168, 615] width 26 height 9
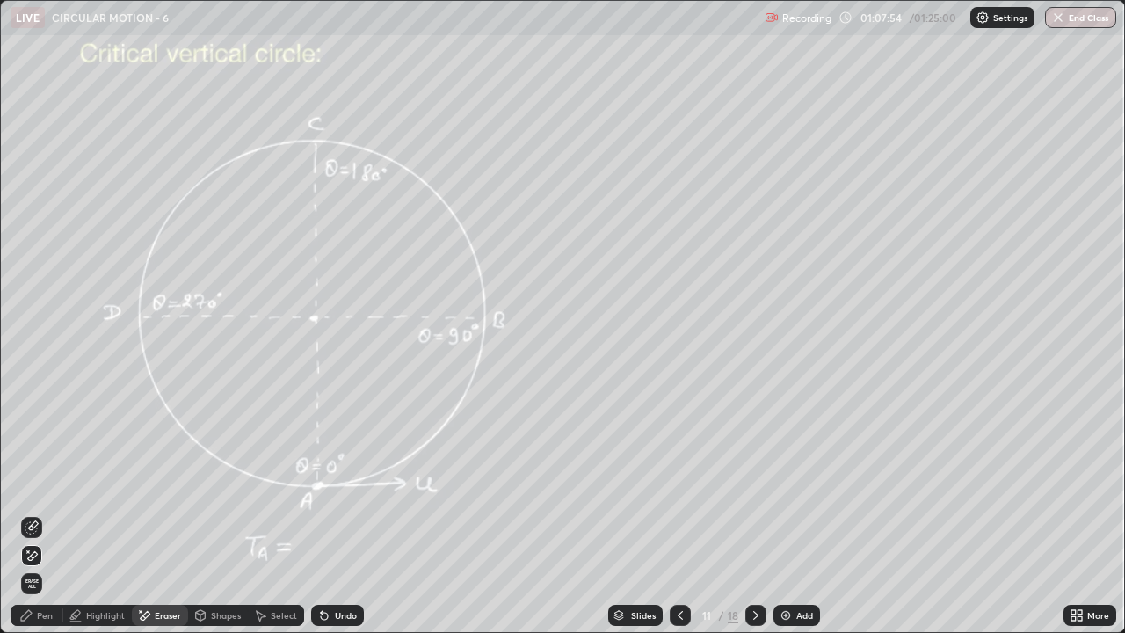
click at [50, 484] on div "Pen" at bounding box center [45, 615] width 16 height 9
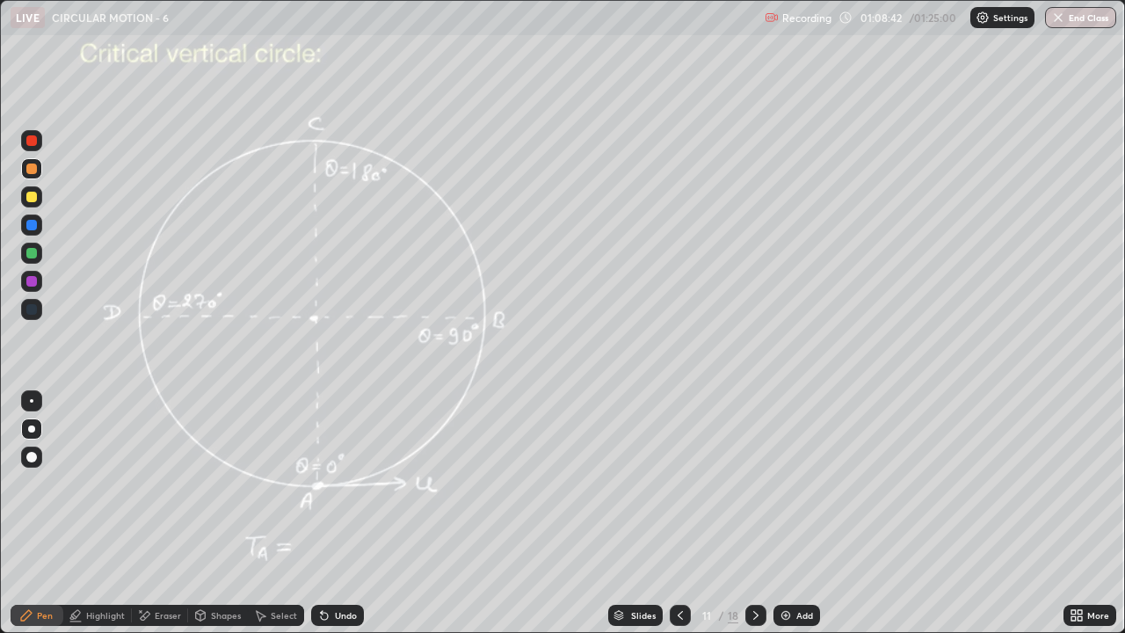
click at [360, 484] on div "Undo" at bounding box center [337, 615] width 53 height 21
click at [359, 484] on div "Undo" at bounding box center [337, 615] width 53 height 21
click at [754, 484] on icon at bounding box center [756, 615] width 14 height 14
click at [336, 484] on div "Undo" at bounding box center [346, 615] width 22 height 9
click at [337, 484] on div "Undo" at bounding box center [346, 615] width 22 height 9
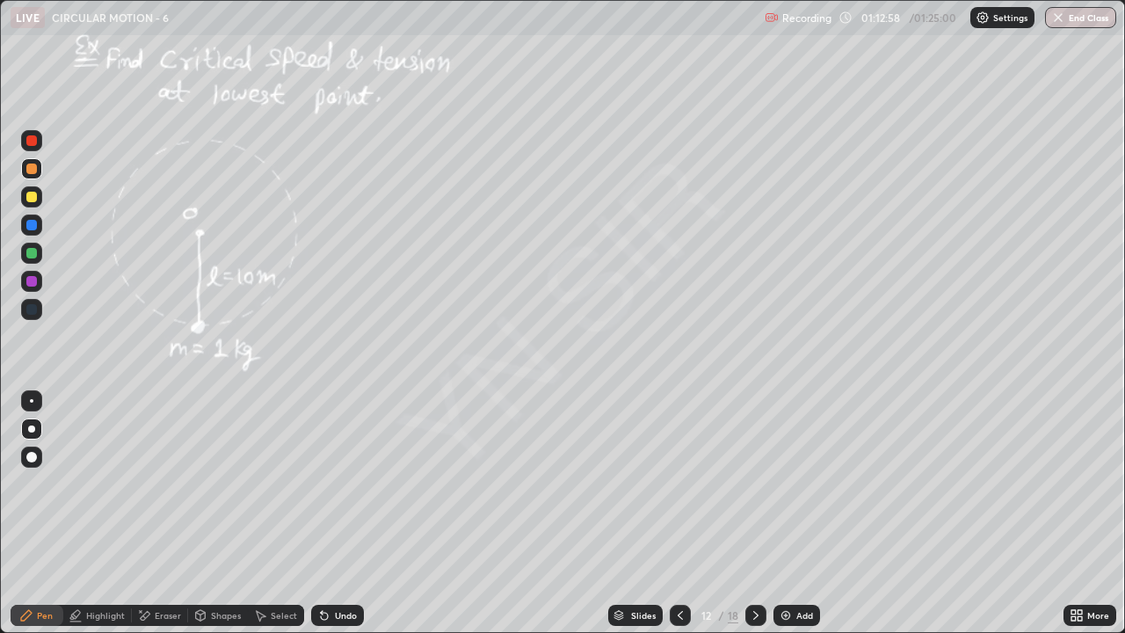
click at [336, 484] on div "Undo" at bounding box center [346, 615] width 22 height 9
click at [336, 484] on div "Undo" at bounding box center [337, 615] width 53 height 21
click at [335, 484] on div "Undo" at bounding box center [346, 615] width 22 height 9
click at [321, 484] on icon at bounding box center [322, 612] width 2 height 2
click at [1089, 19] on button "End Class" at bounding box center [1081, 17] width 69 height 21
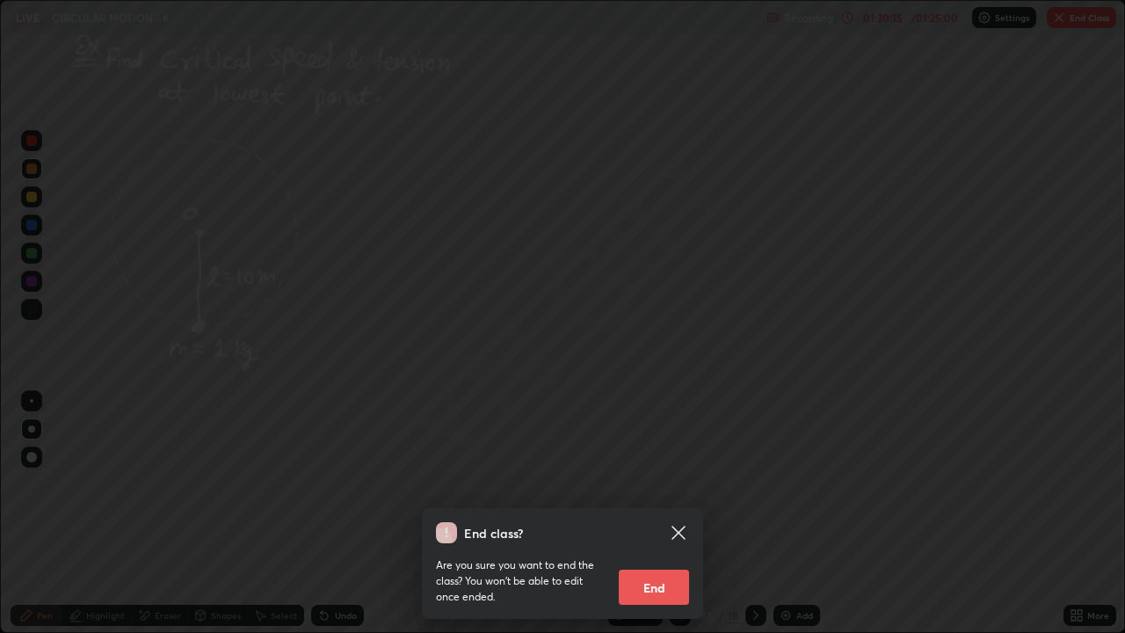
click at [673, 484] on button "End" at bounding box center [654, 587] width 70 height 35
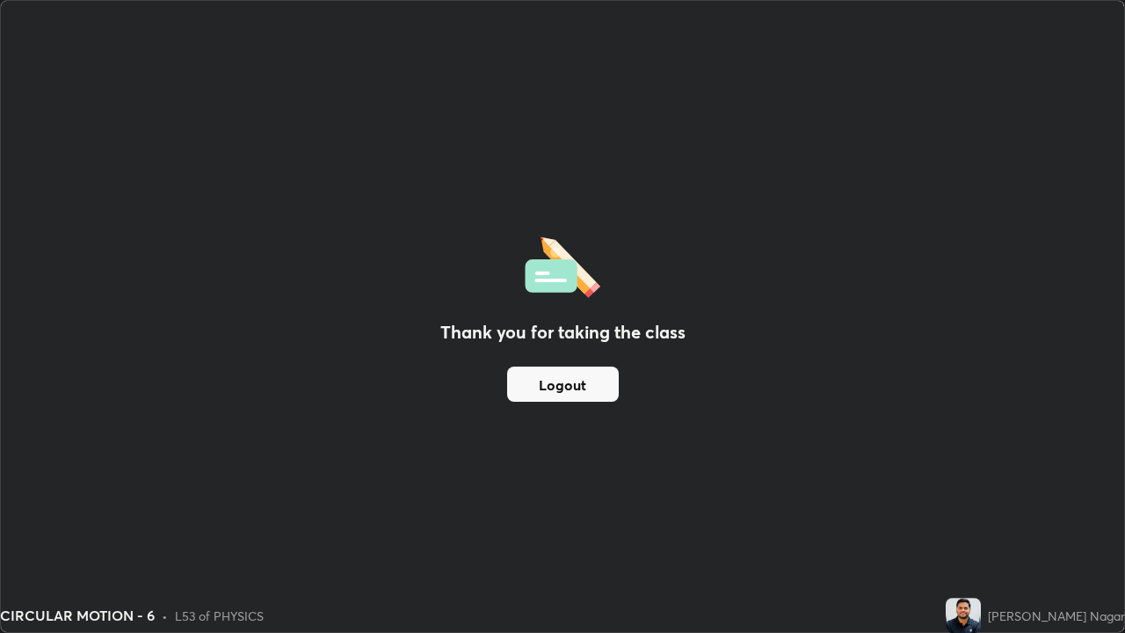
click at [600, 386] on button "Logout" at bounding box center [563, 384] width 112 height 35
click at [592, 383] on button "Logout" at bounding box center [563, 384] width 112 height 35
click at [585, 386] on button "Logout" at bounding box center [563, 384] width 112 height 35
click at [578, 387] on button "Logout" at bounding box center [563, 384] width 112 height 35
click at [573, 391] on button "Logout" at bounding box center [563, 384] width 112 height 35
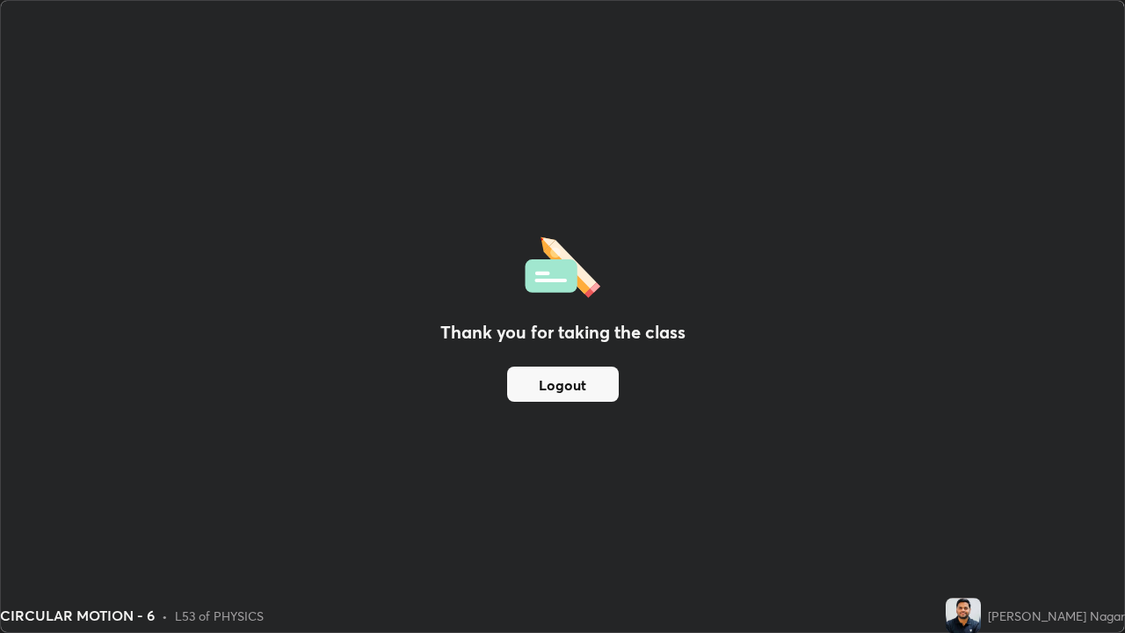
click at [580, 387] on button "Logout" at bounding box center [563, 384] width 112 height 35
click at [582, 390] on button "Logout" at bounding box center [563, 384] width 112 height 35
click at [581, 387] on button "Logout" at bounding box center [563, 384] width 112 height 35
